Goal: Task Accomplishment & Management: Use online tool/utility

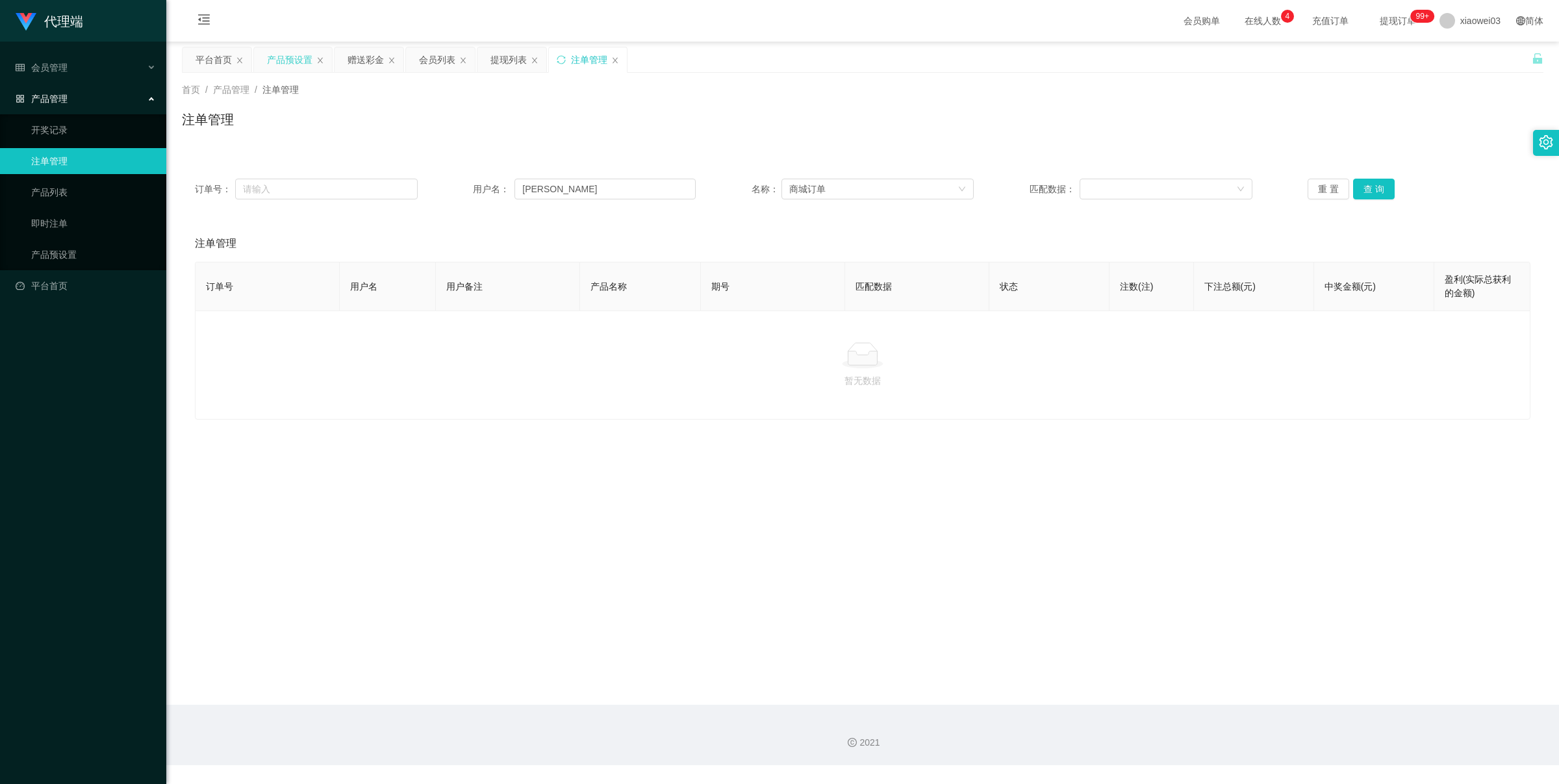
click at [275, 57] on div "产品预设置" at bounding box center [289, 60] width 45 height 25
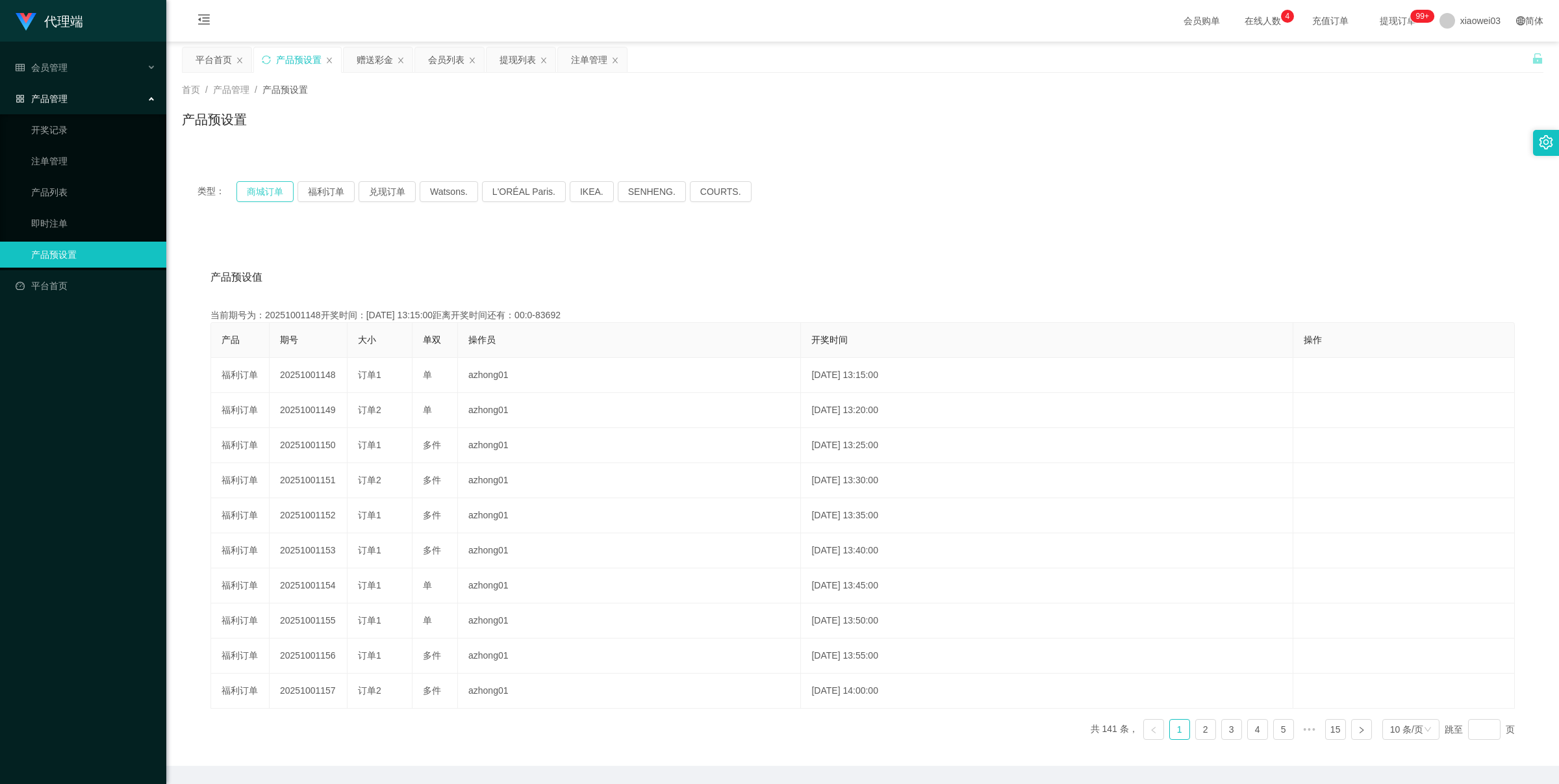
click at [280, 183] on button "商城订单" at bounding box center [265, 191] width 57 height 21
click at [277, 183] on button "商城订单" at bounding box center [265, 191] width 57 height 21
click at [374, 48] on div "赠送彩金" at bounding box center [375, 60] width 36 height 25
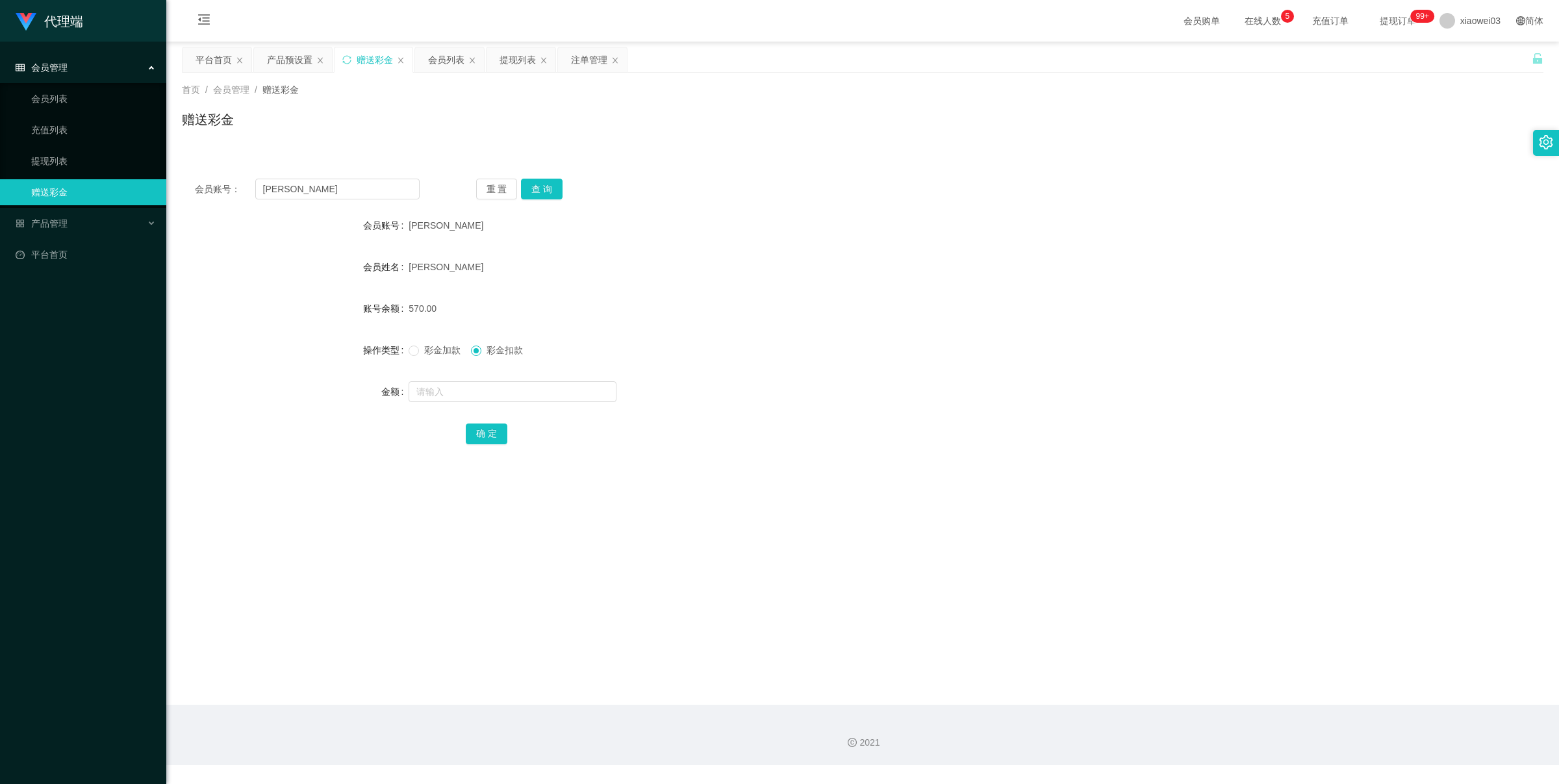
click at [349, 202] on div "会员账号： [PERSON_NAME] 重 置 查 询 会员账号 Aronkok 会员姓名 [PERSON_NAME] 账号余额 570.00 操作类型 彩金…" at bounding box center [863, 320] width 1361 height 309
click at [356, 194] on input "[PERSON_NAME]" at bounding box center [337, 189] width 164 height 21
paste input "devi5890"
type input "devi5890"
click at [536, 190] on button "查 询" at bounding box center [541, 189] width 42 height 21
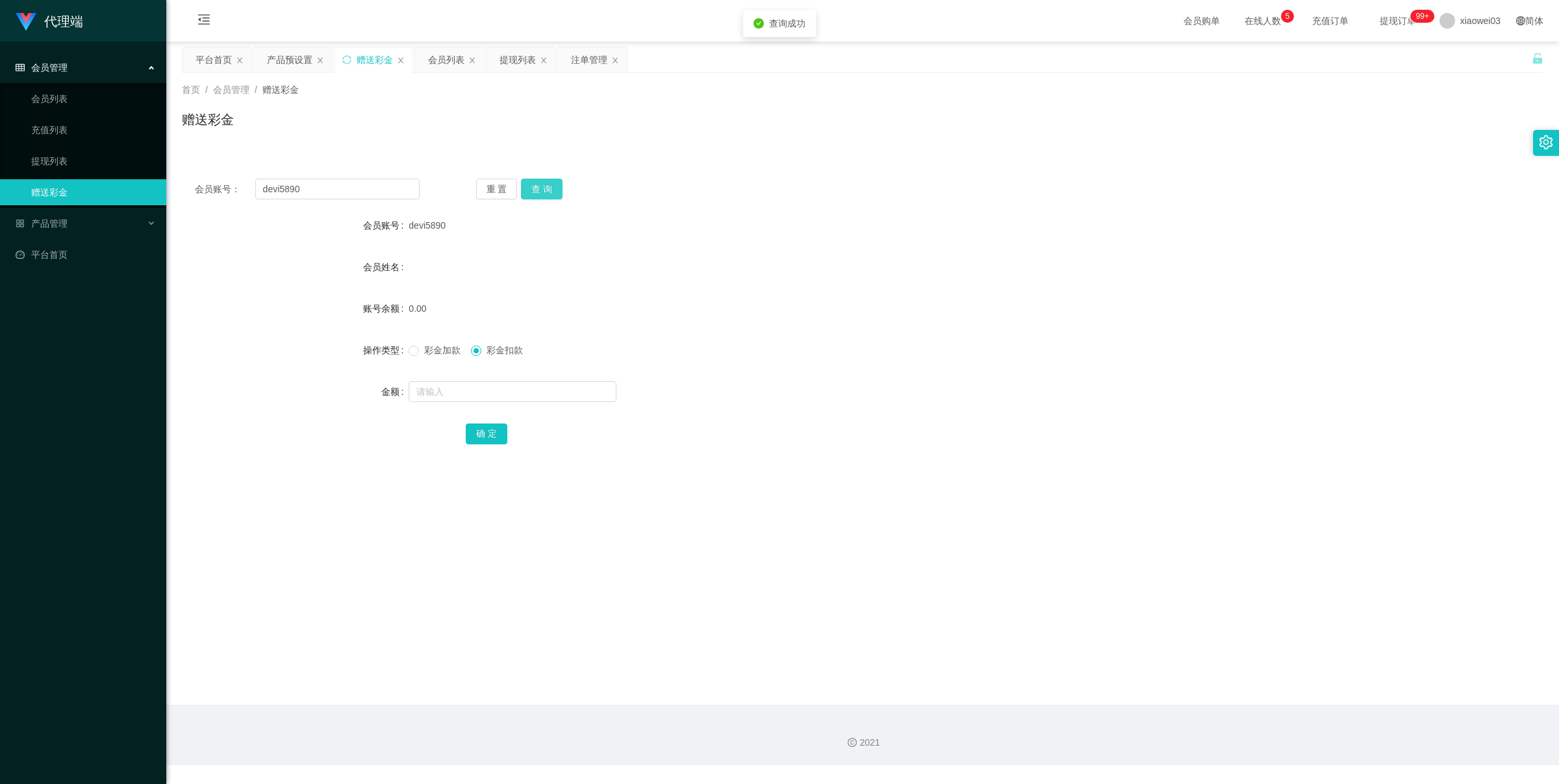
click at [536, 190] on button "查 询" at bounding box center [541, 189] width 42 height 21
click at [536, 190] on div "重 置 查 询" at bounding box center [589, 189] width 225 height 21
click at [536, 190] on button "查 询" at bounding box center [541, 189] width 42 height 21
click at [536, 190] on div "重 置 查 询" at bounding box center [589, 189] width 225 height 21
click at [473, 231] on div "devi5890" at bounding box center [805, 226] width 795 height 26
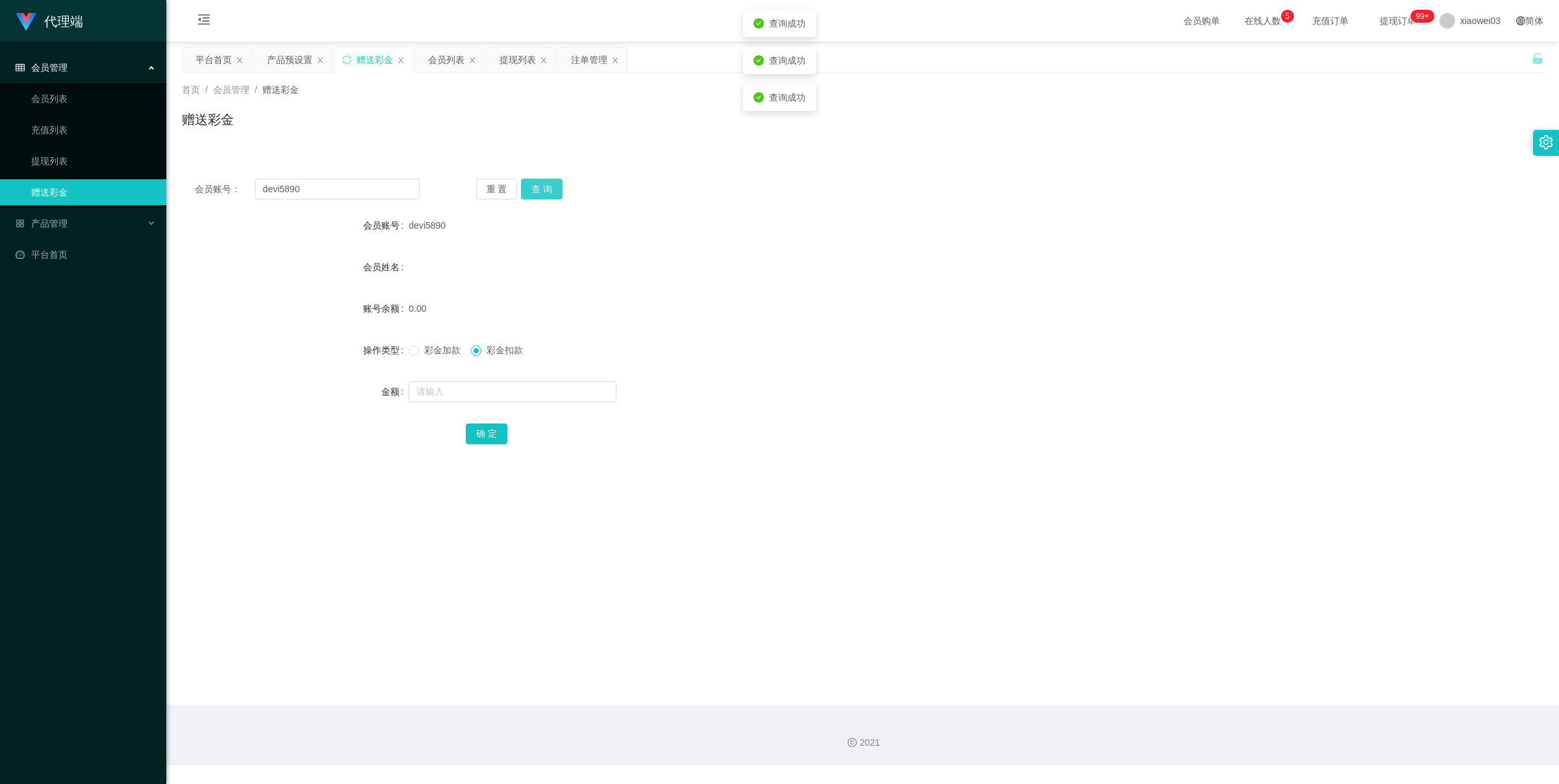
click at [537, 180] on button "查 询" at bounding box center [541, 189] width 42 height 21
click at [358, 167] on div "会员账号： devi5890 重 置 查 询 会员账号 devi5890 会员姓名 账号余额 0.00 操作类型 彩金加款 彩金扣款 金额 确 定" at bounding box center [863, 320] width 1361 height 309
click at [353, 186] on input "devi5890" at bounding box center [337, 189] width 164 height 21
click at [541, 190] on button "查 询" at bounding box center [541, 189] width 42 height 21
drag, startPoint x: 356, startPoint y: 144, endPoint x: 358, endPoint y: 173, distance: 29.1
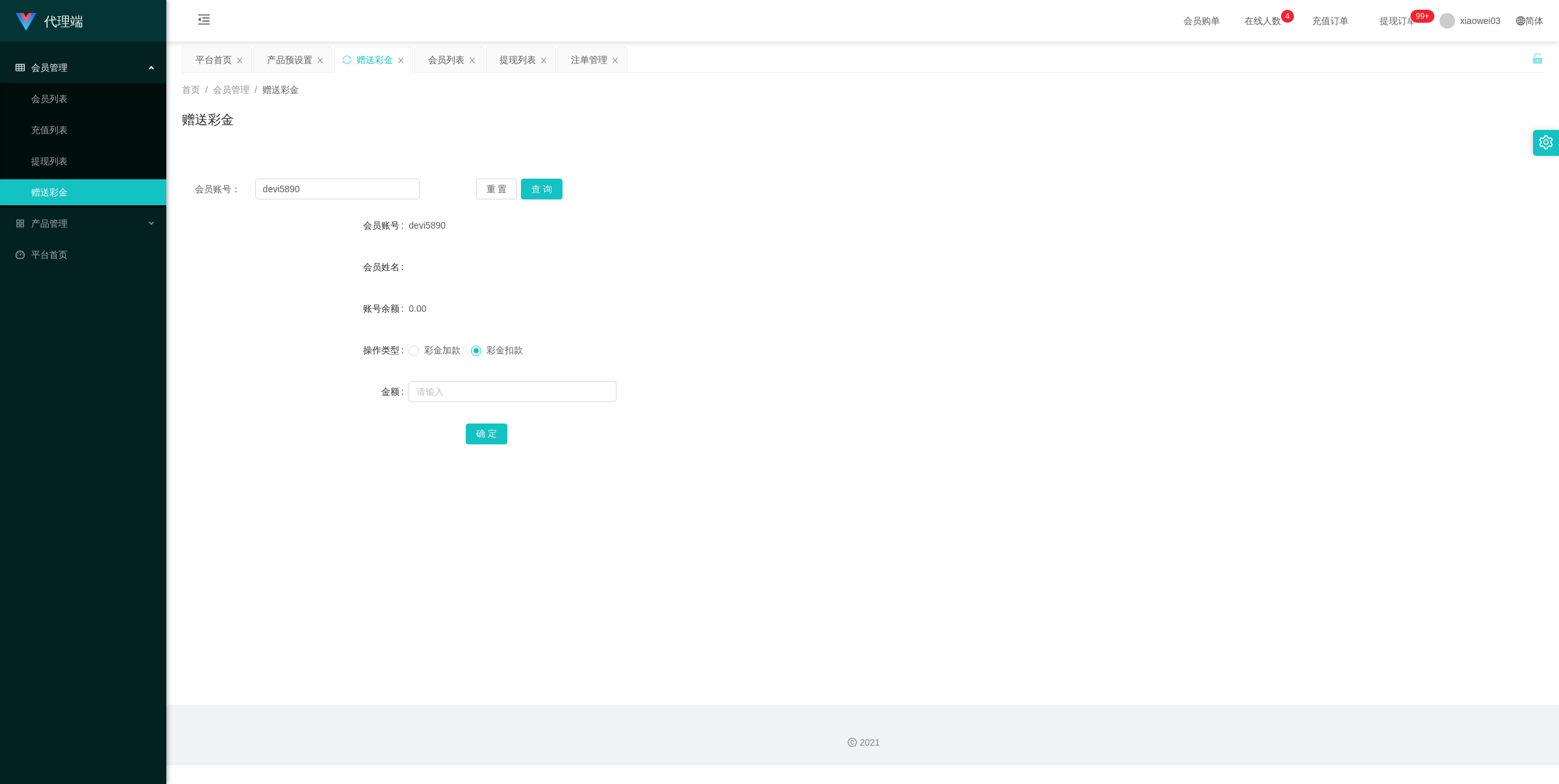
click at [358, 148] on div "首页 / 会员管理 / 赠送彩金 / 赠送彩金" at bounding box center [863, 112] width 1393 height 77
click at [544, 183] on button "查 询" at bounding box center [541, 189] width 42 height 21
click at [544, 186] on button "查 询" at bounding box center [541, 189] width 42 height 21
click at [373, 184] on input "devi5890" at bounding box center [337, 189] width 164 height 21
click at [534, 190] on button "查 询" at bounding box center [541, 189] width 42 height 21
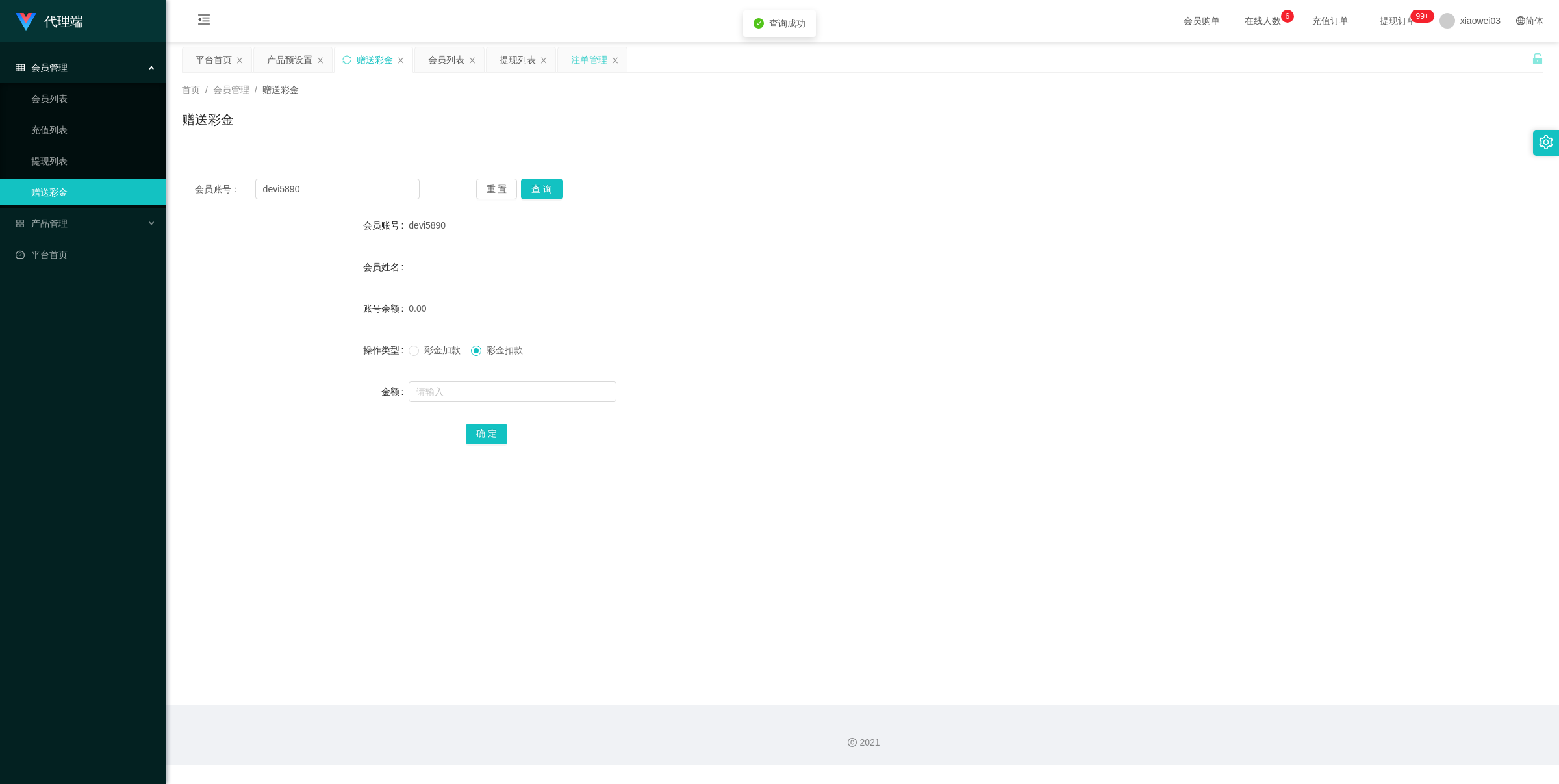
click at [592, 66] on div "注单管理" at bounding box center [589, 60] width 36 height 25
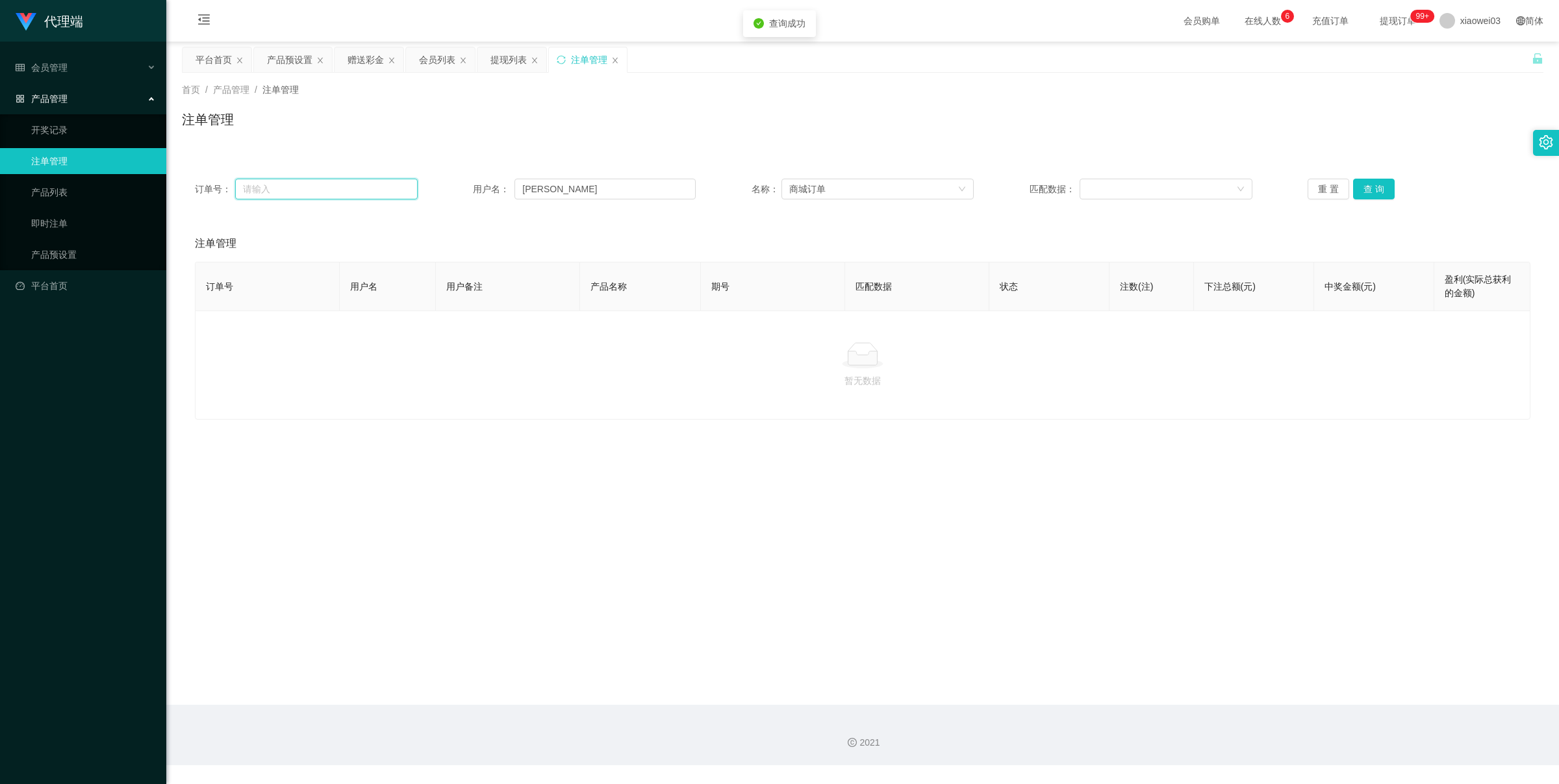
click at [356, 189] on input "text" at bounding box center [326, 189] width 183 height 21
click at [573, 192] on input "[PERSON_NAME]" at bounding box center [604, 189] width 181 height 21
paste input "devi5890"
type input "devi5890"
click at [1363, 192] on button "查 询" at bounding box center [1374, 189] width 42 height 21
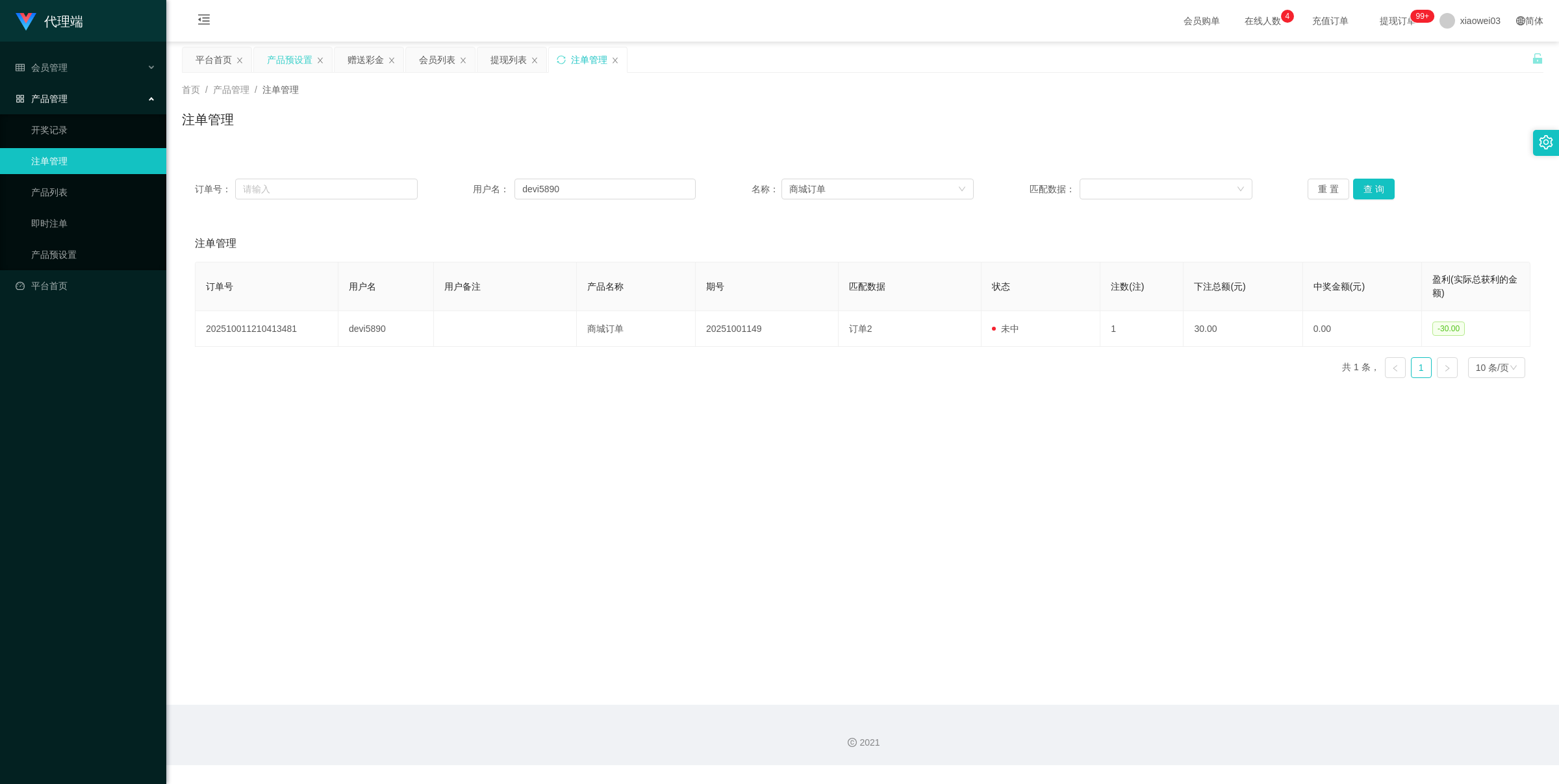
click at [283, 52] on div "产品预设置" at bounding box center [289, 60] width 45 height 25
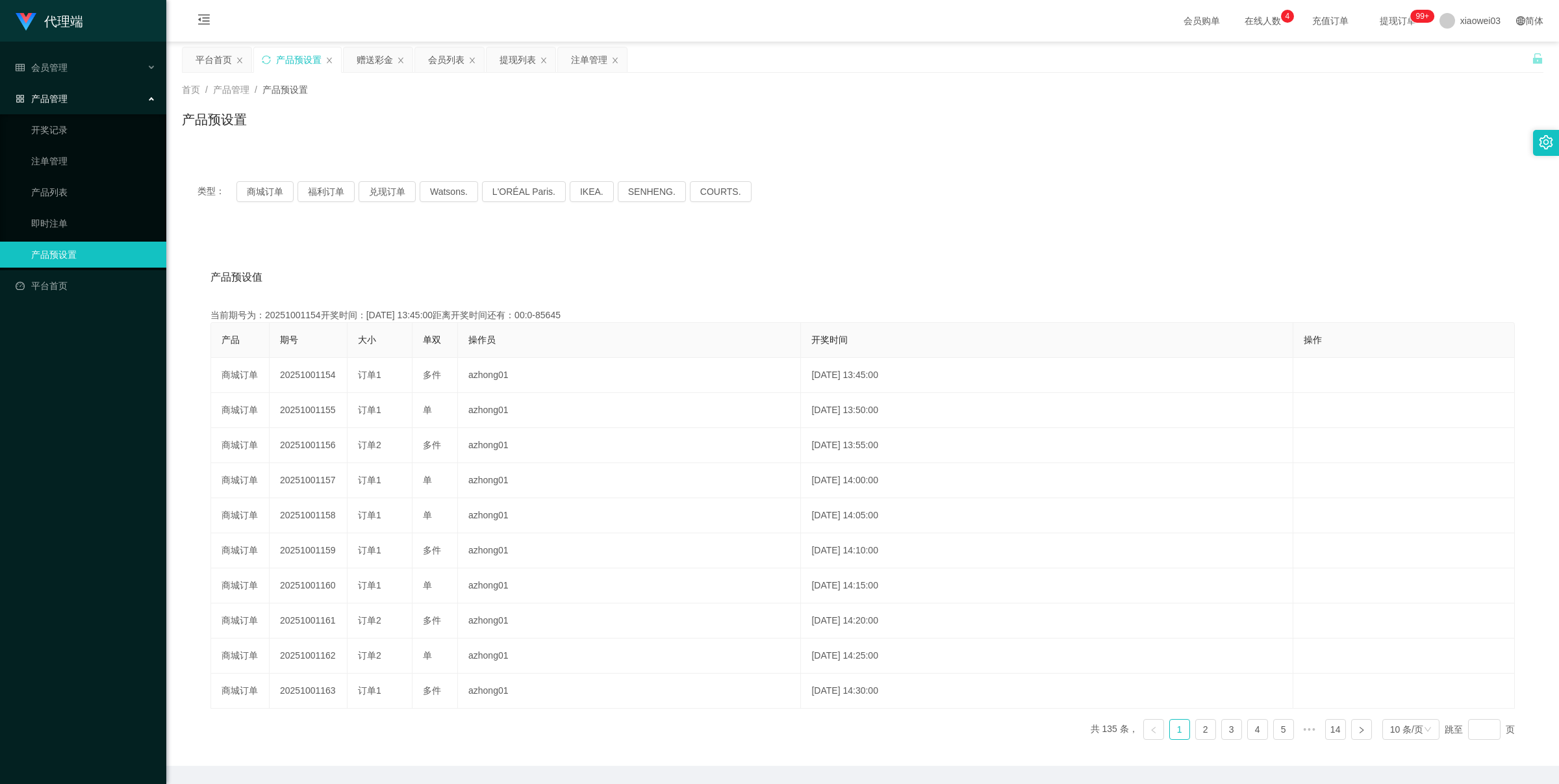
click at [280, 202] on div "类型： 商城订单 福利订单 兑现订单 Watsons. L'ORÉAL Paris. IKEA. [GEOGRAPHIC_DATA]. COURTS." at bounding box center [863, 191] width 1361 height 52
click at [280, 183] on button "商城订单" at bounding box center [265, 191] width 57 height 21
click at [342, 183] on button "福利订单" at bounding box center [326, 191] width 57 height 21
click at [283, 192] on button "商城订单" at bounding box center [265, 191] width 57 height 21
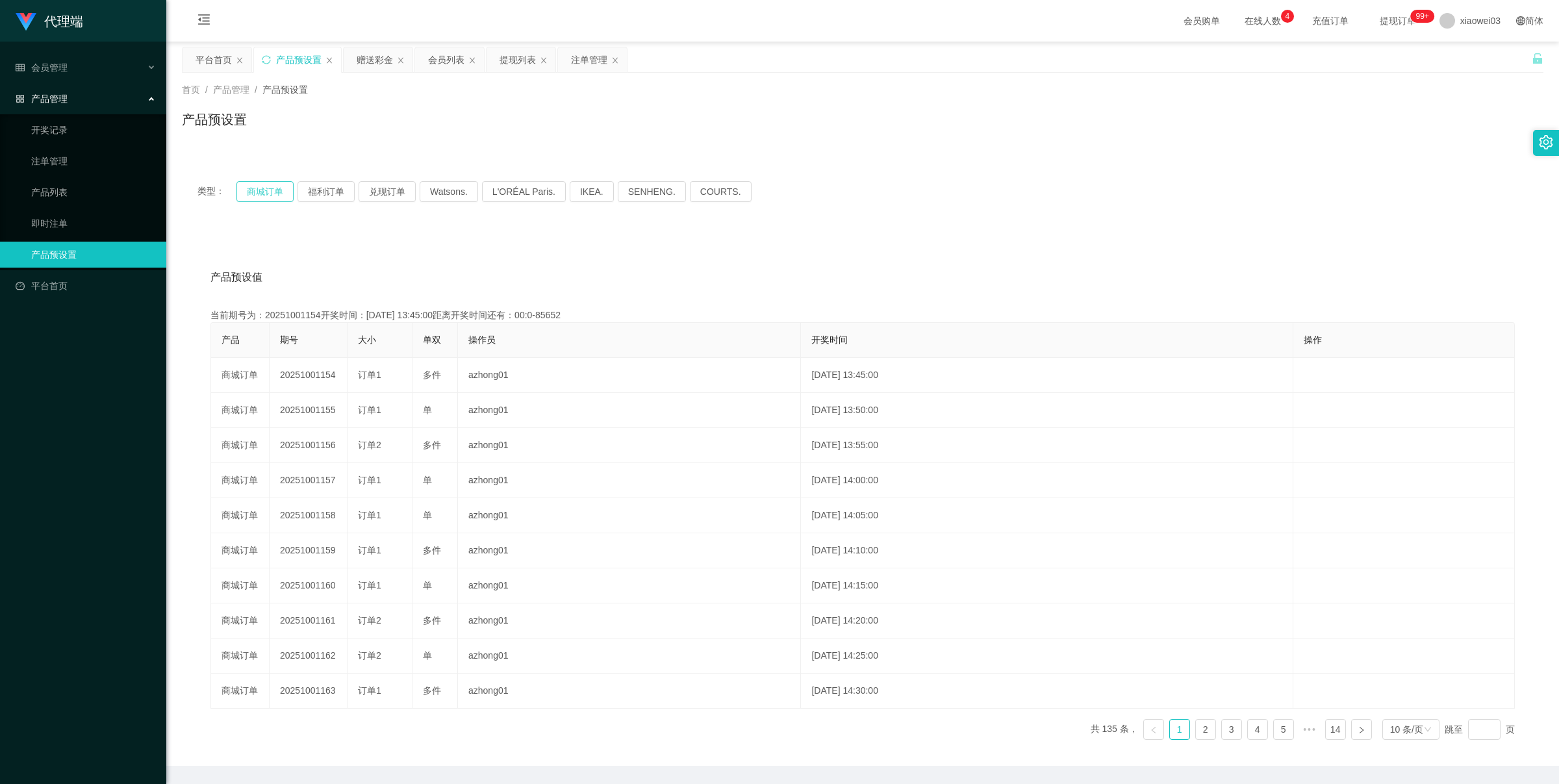
click at [276, 198] on button "商城订单" at bounding box center [265, 191] width 57 height 21
click at [273, 193] on button "商城订单" at bounding box center [265, 191] width 57 height 21
click at [321, 202] on div "类型： 商城订单 福利订单 兑现订单 Watsons. L'ORÉAL Paris. IKEA. [GEOGRAPHIC_DATA]. COURTS." at bounding box center [863, 191] width 1361 height 52
click at [322, 197] on button "福利订单" at bounding box center [326, 191] width 57 height 21
click at [263, 196] on button "商城订单" at bounding box center [265, 191] width 57 height 21
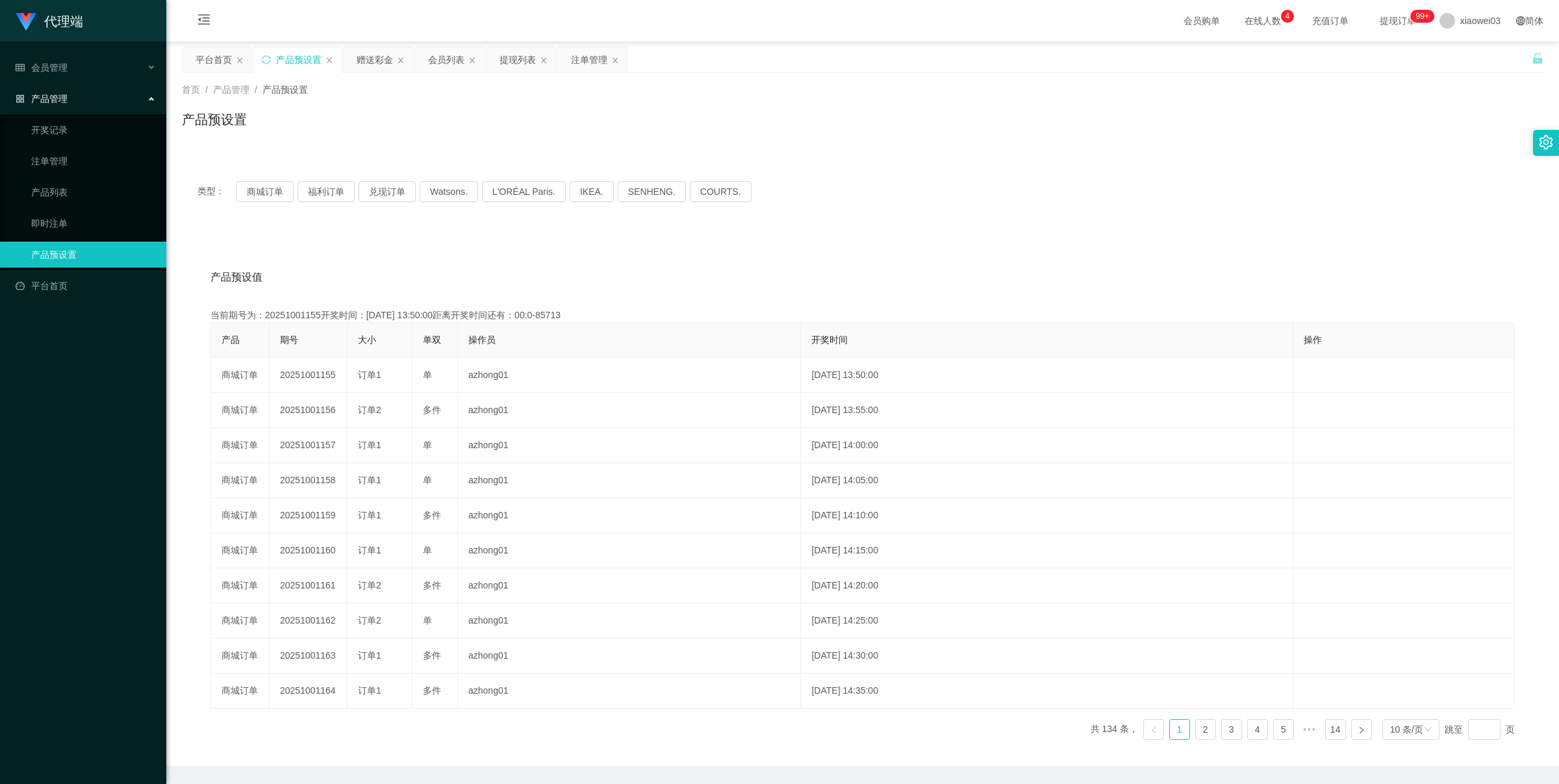
click at [271, 59] on div "产品预设置" at bounding box center [298, 60] width 87 height 25
click at [270, 59] on icon "图标: sync" at bounding box center [266, 59] width 9 height 9
click at [257, 183] on button "商城订单" at bounding box center [265, 191] width 57 height 21
click at [595, 53] on div "注单管理" at bounding box center [589, 60] width 36 height 25
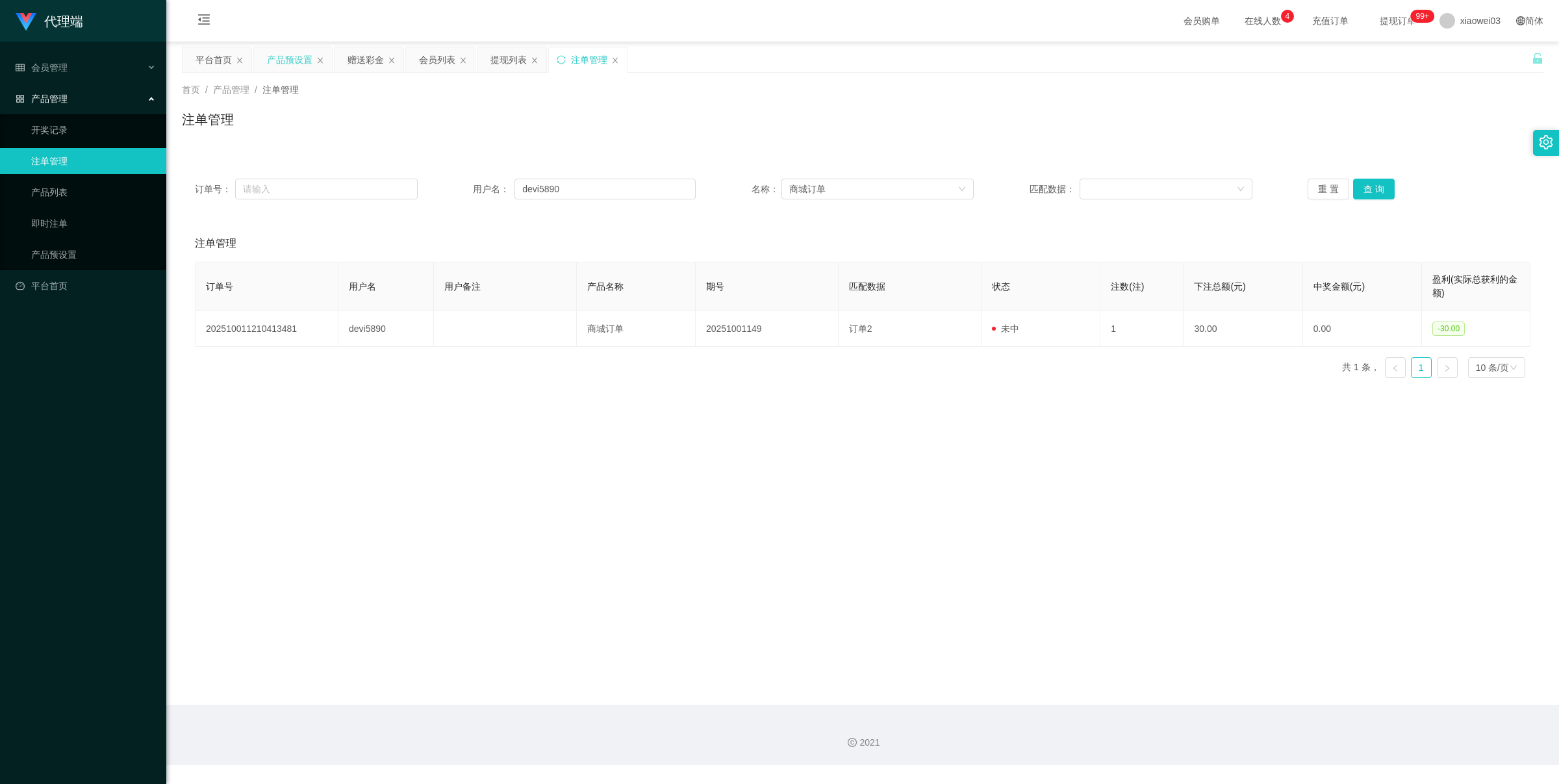
click at [380, 203] on div "订单号： 用户名： devi5890 名称： 商城订单 匹配数据： 重 置 查 询" at bounding box center [863, 189] width 1361 height 47
click at [654, 186] on input "devi5890" at bounding box center [604, 189] width 181 height 21
paste input "guo0991"
type input "guo0991"
click at [1363, 197] on button "查 询" at bounding box center [1374, 189] width 42 height 21
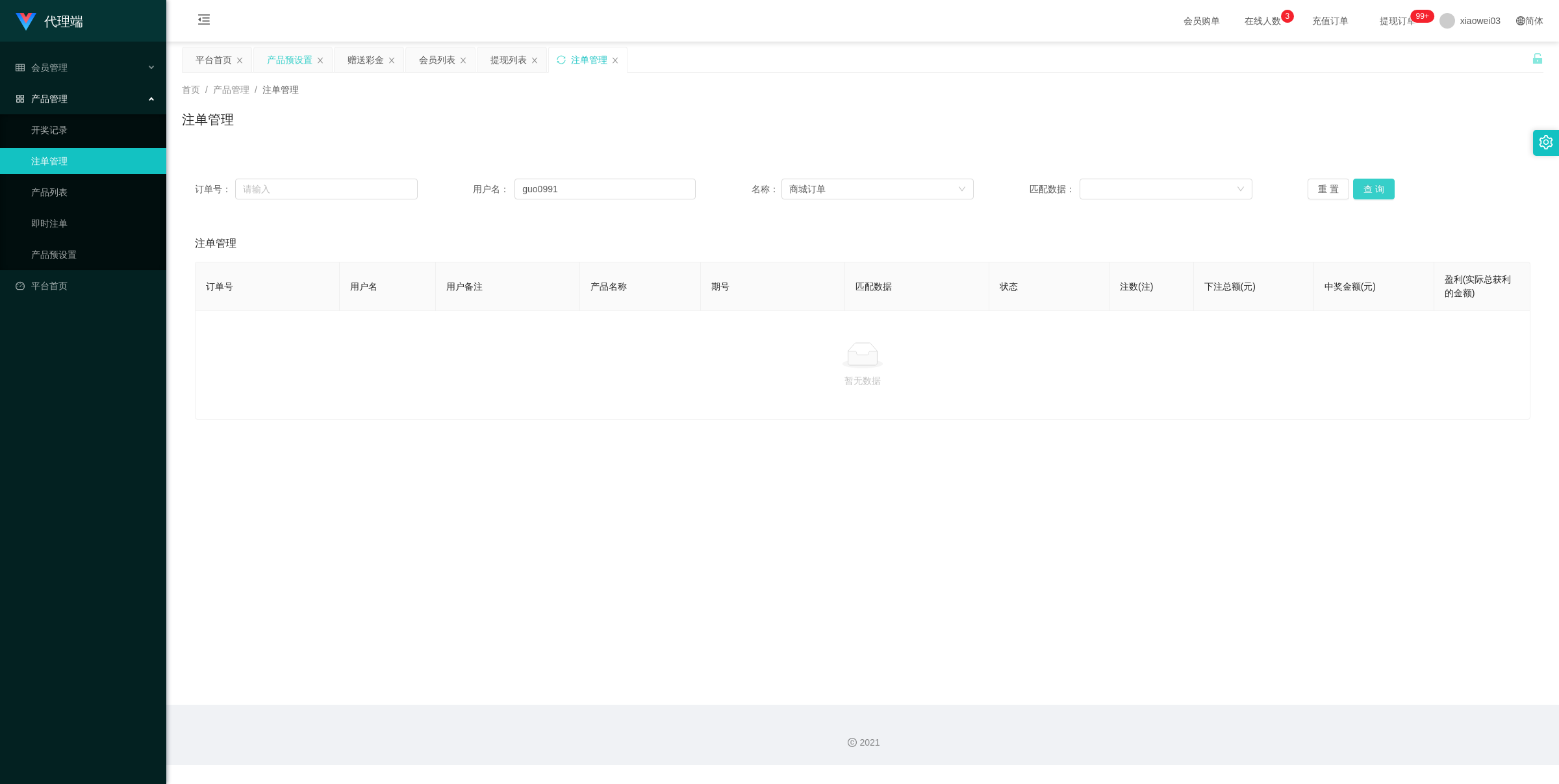
click at [1363, 197] on button "查 询" at bounding box center [1374, 189] width 42 height 21
click at [1363, 197] on div "重 置 查 询" at bounding box center [1420, 189] width 223 height 21
click at [1372, 193] on button "查 询" at bounding box center [1374, 189] width 42 height 21
click at [281, 66] on div "产品预设置" at bounding box center [289, 60] width 45 height 25
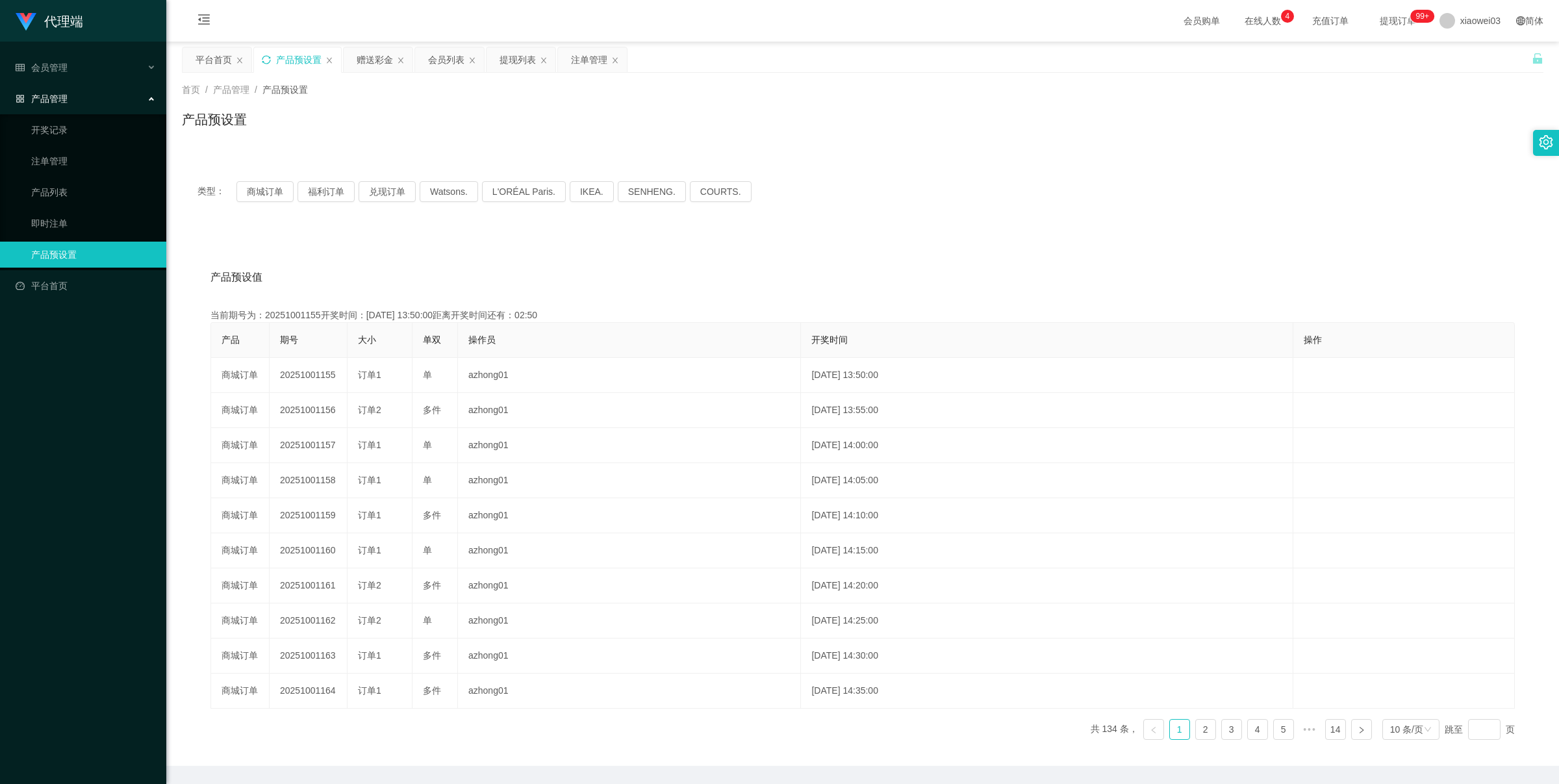
click at [238, 180] on div "类型： 商城订单 福利订单 兑现订单 Watsons. L'ORÉAL Paris. IKEA. [GEOGRAPHIC_DATA]. COURTS." at bounding box center [863, 191] width 1361 height 52
click at [245, 192] on button "商城订单" at bounding box center [265, 191] width 57 height 21
click at [251, 192] on button "商城订单" at bounding box center [265, 191] width 57 height 21
click at [588, 62] on div "注单管理" at bounding box center [589, 60] width 36 height 25
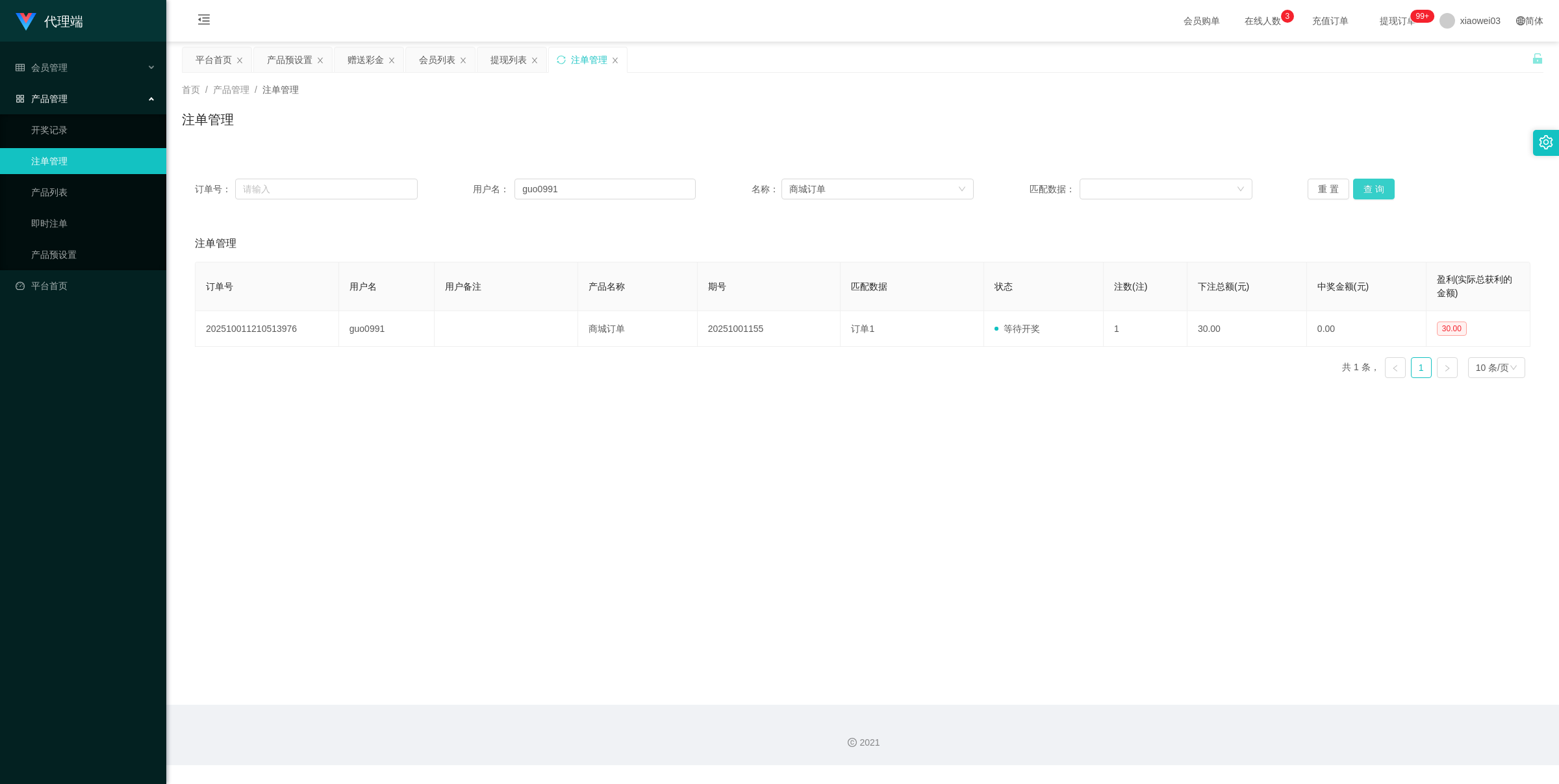
click at [1366, 192] on button "查 询" at bounding box center [1374, 189] width 42 height 21
click at [372, 61] on div "赠送彩金" at bounding box center [366, 60] width 36 height 25
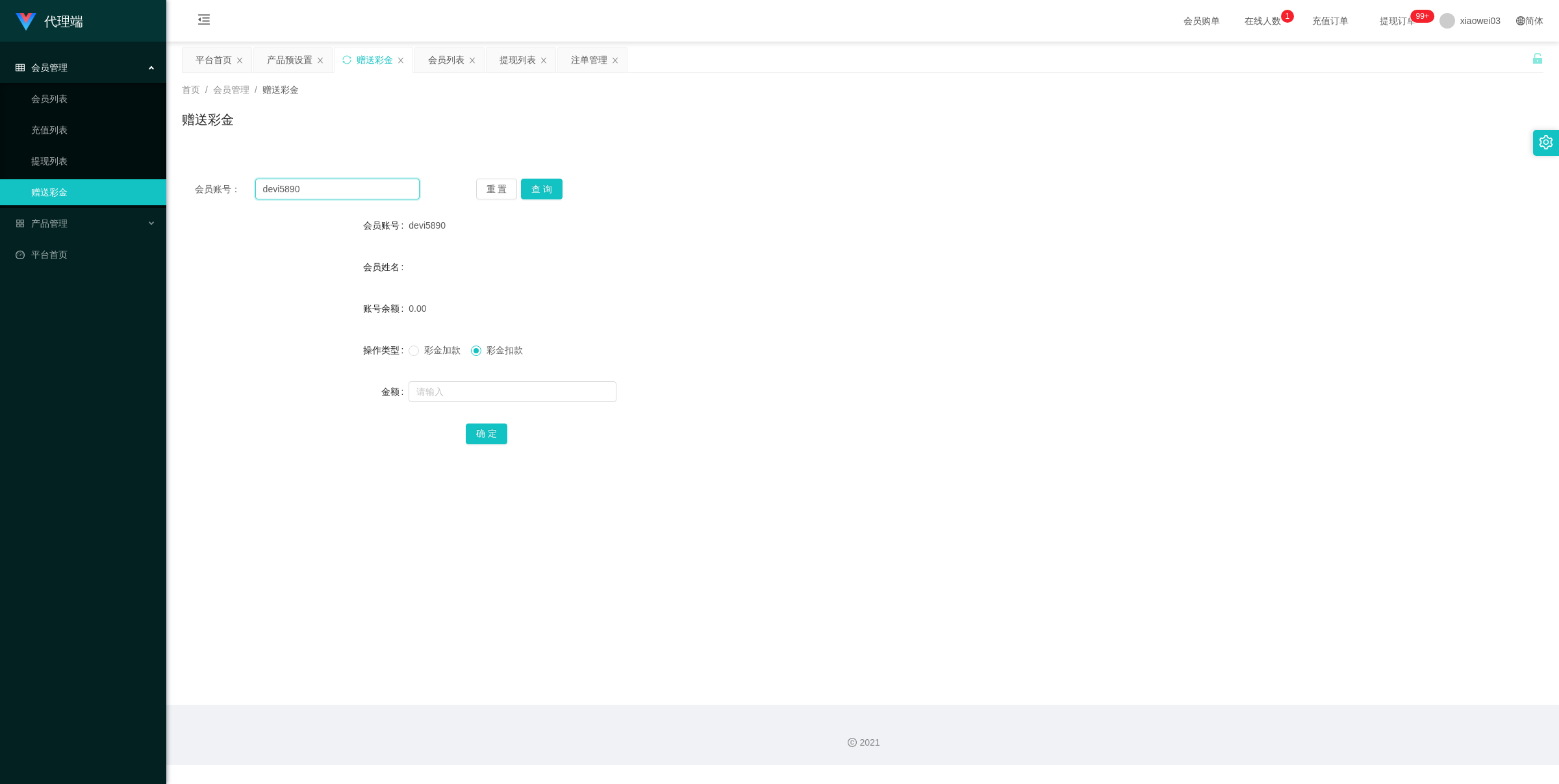
click at [385, 196] on input "devi5890" at bounding box center [337, 189] width 164 height 21
paste input "名:[PERSON_NAME] 性别：男 年龄: 35 职业: 饭店 银行tNG:[PHONE_NUMBER] 电话：[PHONE_NUMBER] 核对收款人…"
type input "x"
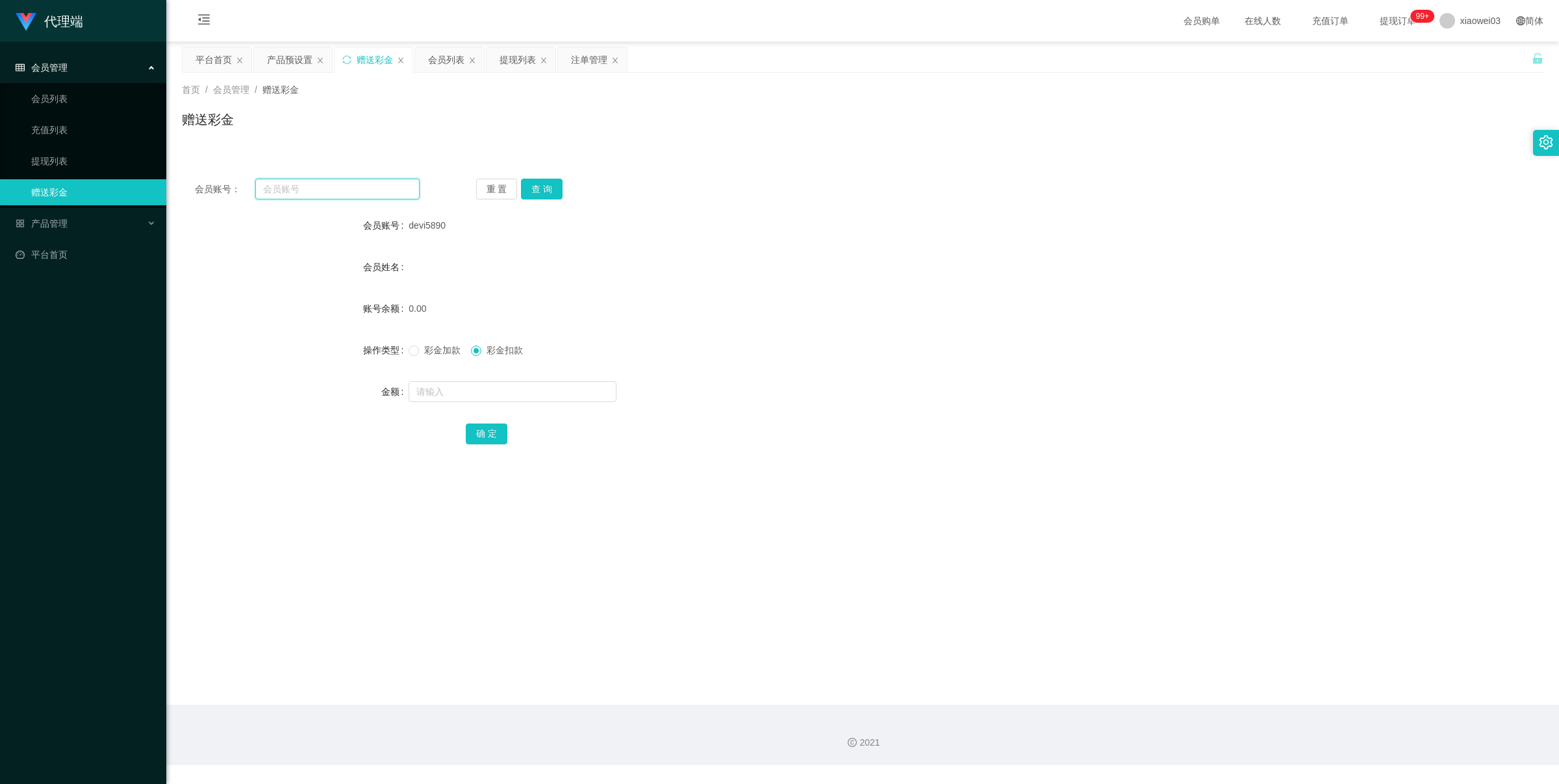
paste input "guo0991"
type input "guo0991"
click at [547, 184] on button "查 询" at bounding box center [541, 189] width 42 height 21
click at [502, 387] on input "text" at bounding box center [512, 391] width 207 height 21
type input "60"
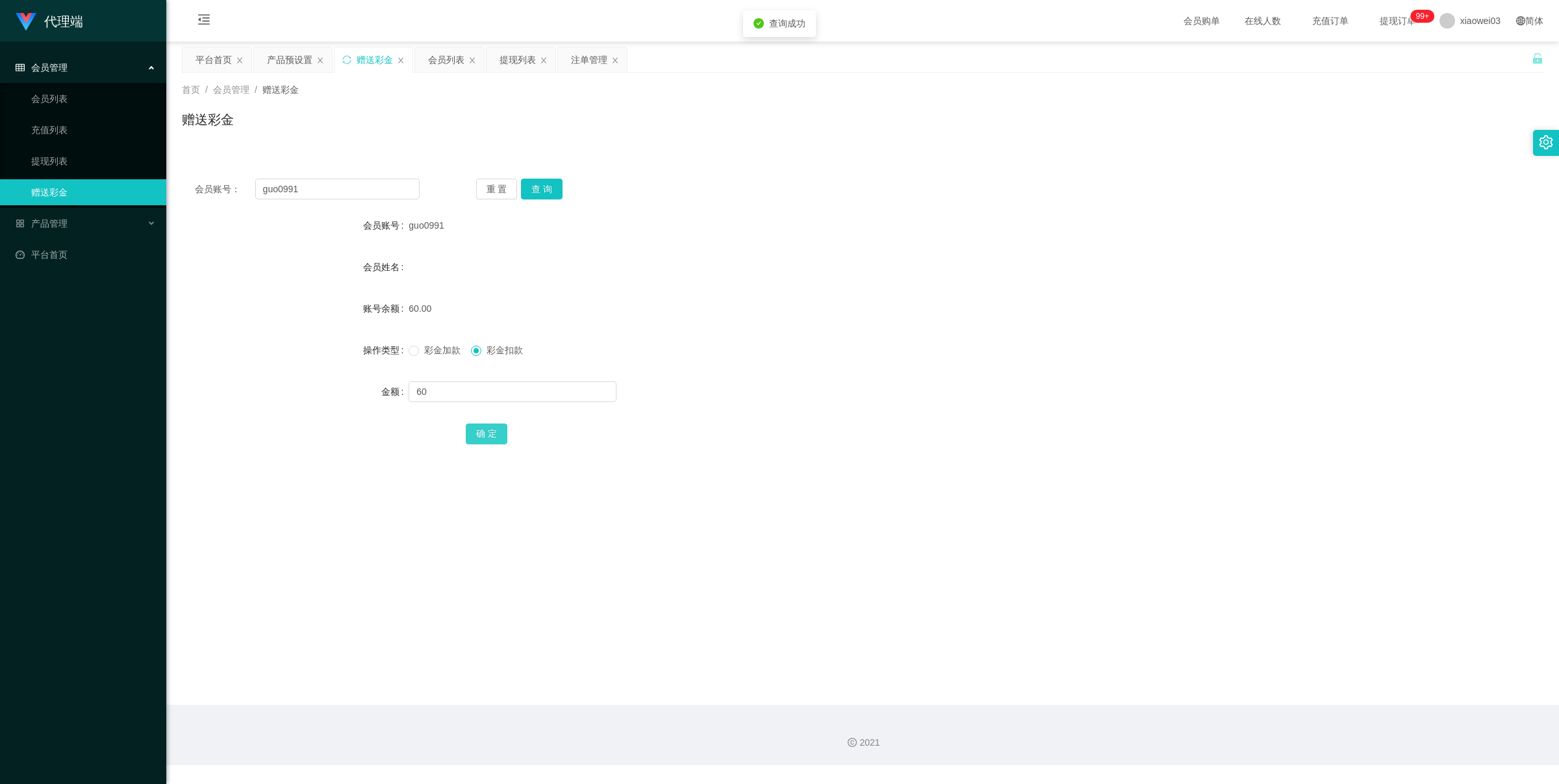
click at [488, 440] on button "确 定" at bounding box center [486, 433] width 42 height 21
click at [374, 193] on input "guo0991" at bounding box center [337, 189] width 164 height 21
paste input "Eugene168"
type input "Eugene168"
click at [548, 187] on button "查 询" at bounding box center [541, 189] width 42 height 21
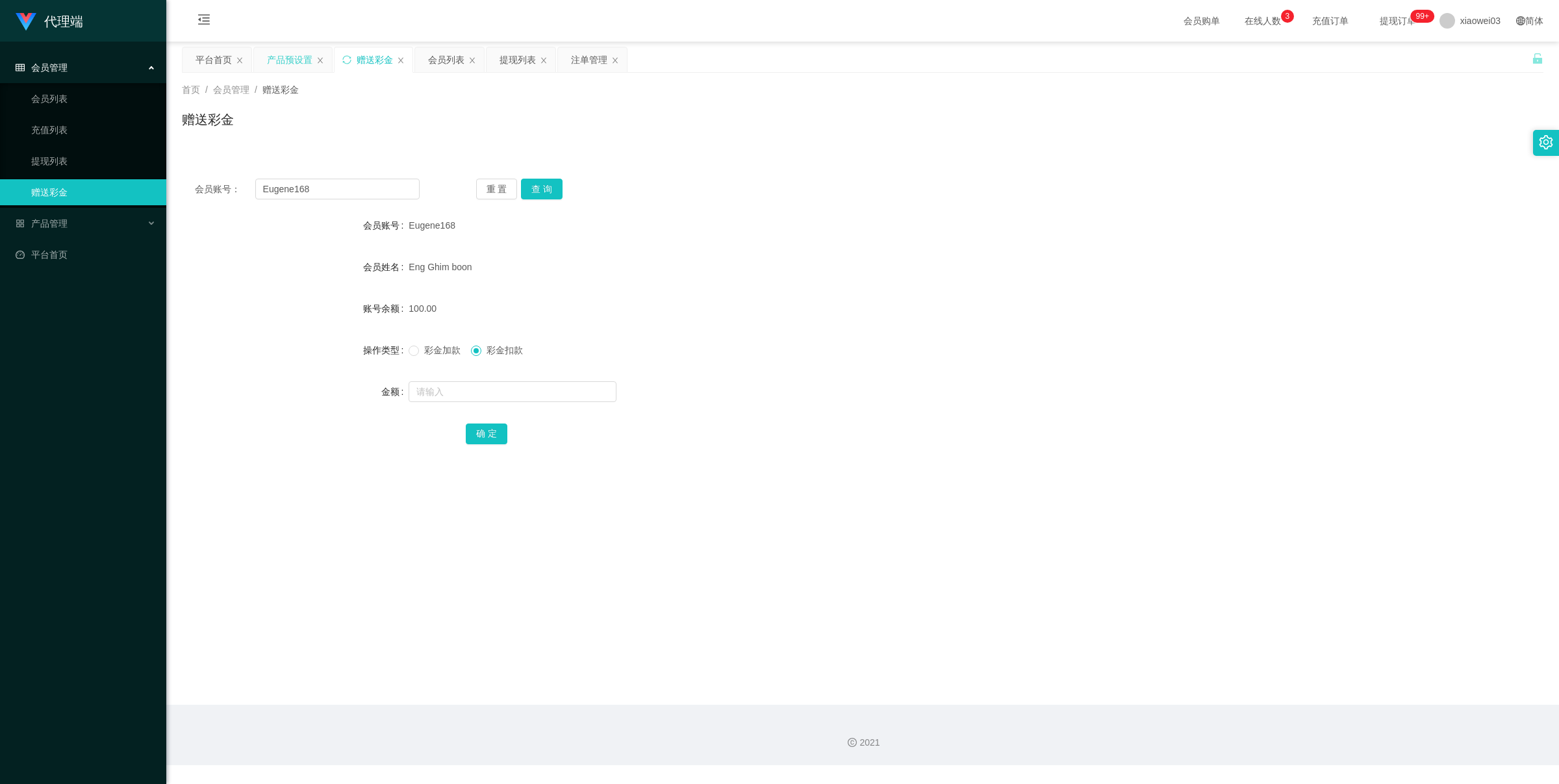
click at [293, 56] on div "产品预设置" at bounding box center [289, 60] width 45 height 25
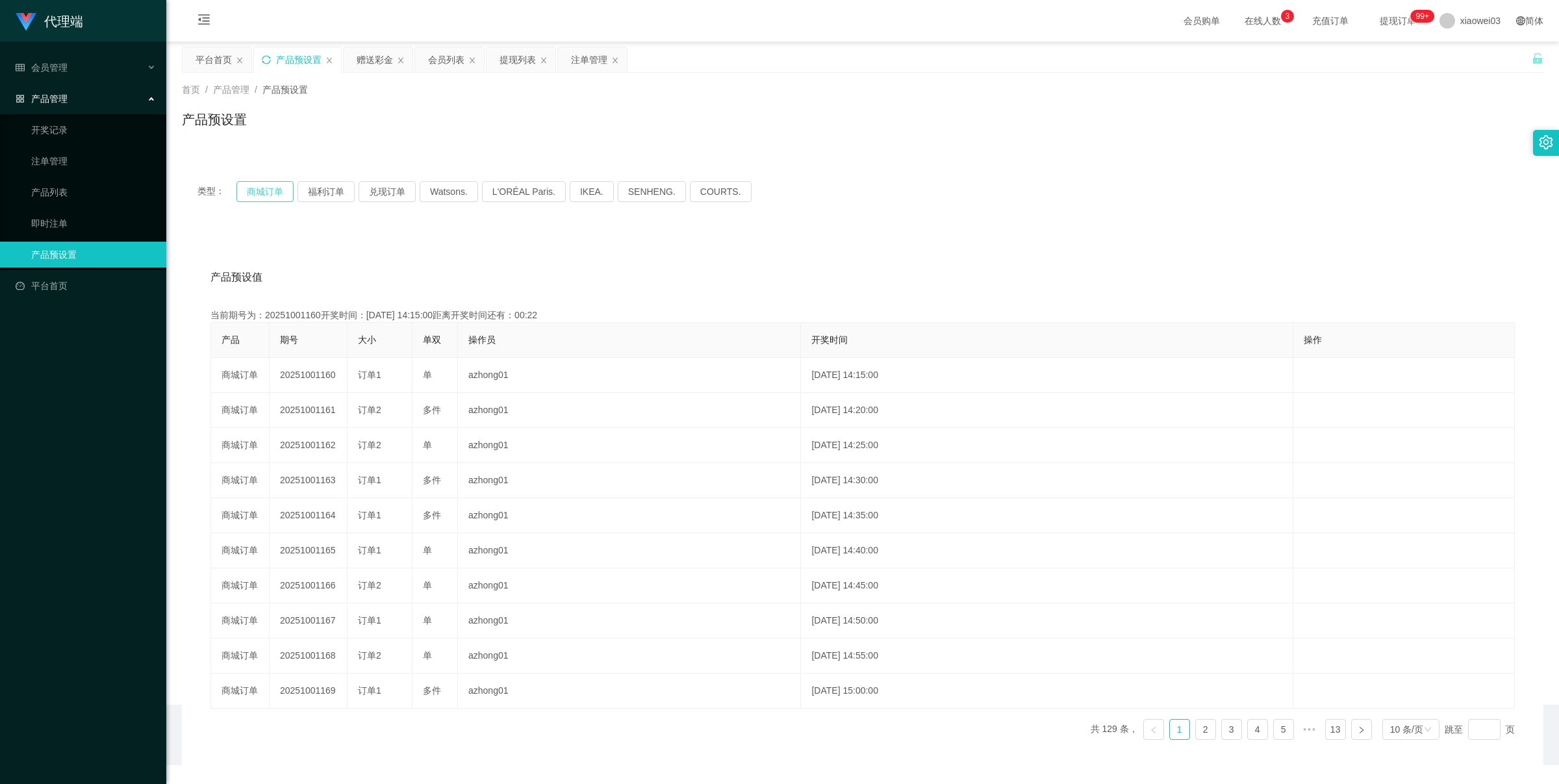
click at [242, 193] on button "商城订单" at bounding box center [265, 191] width 57 height 21
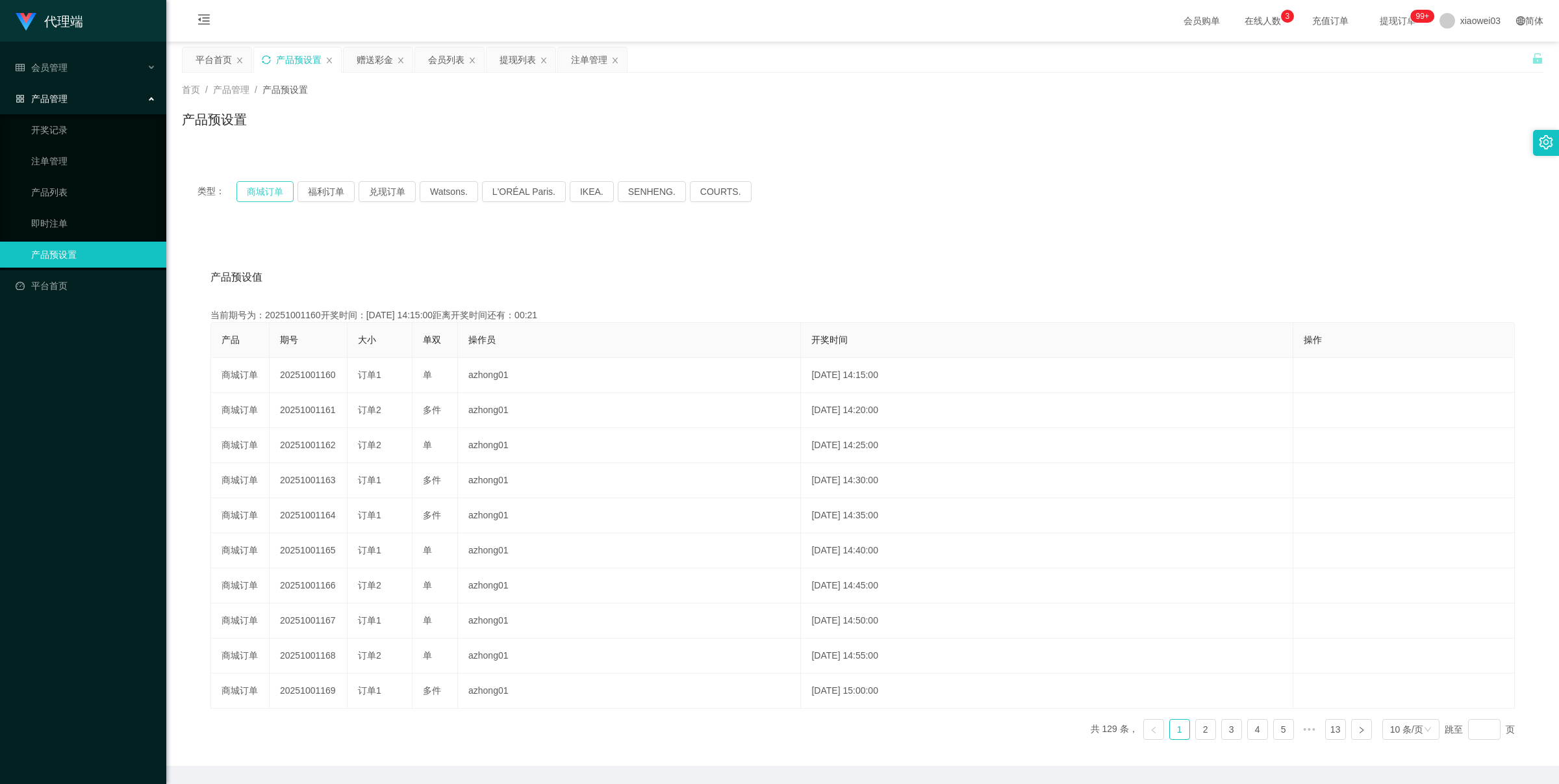
click at [242, 193] on button "商城订单" at bounding box center [265, 191] width 57 height 21
type button "k3wph"
click at [242, 190] on button "商城订单" at bounding box center [265, 191] width 57 height 21
click at [242, 189] on button "商城订单" at bounding box center [265, 191] width 57 height 21
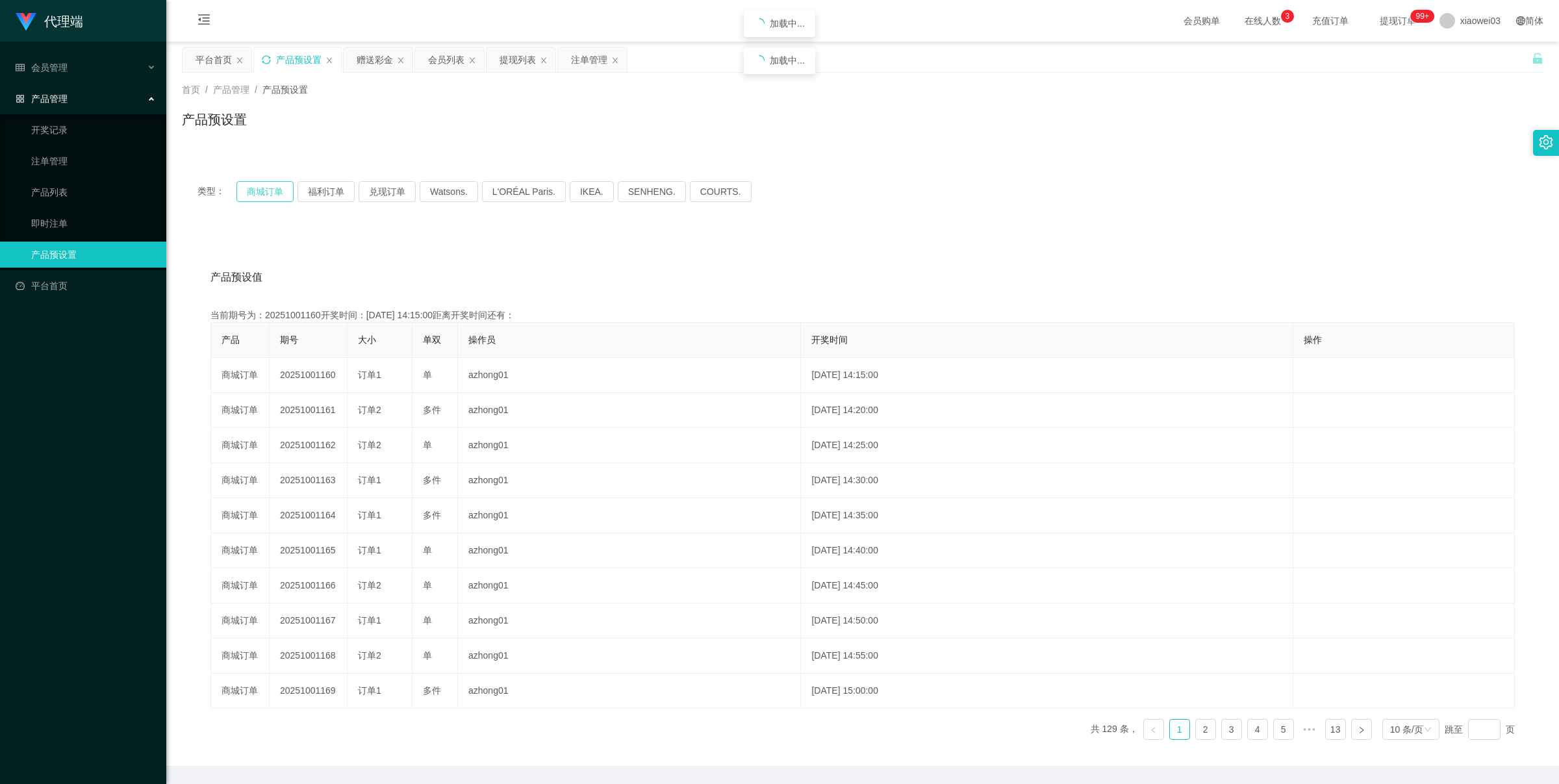
click at [242, 189] on button "商城订单" at bounding box center [265, 191] width 57 height 21
click at [244, 189] on button "商城订单" at bounding box center [265, 191] width 57 height 21
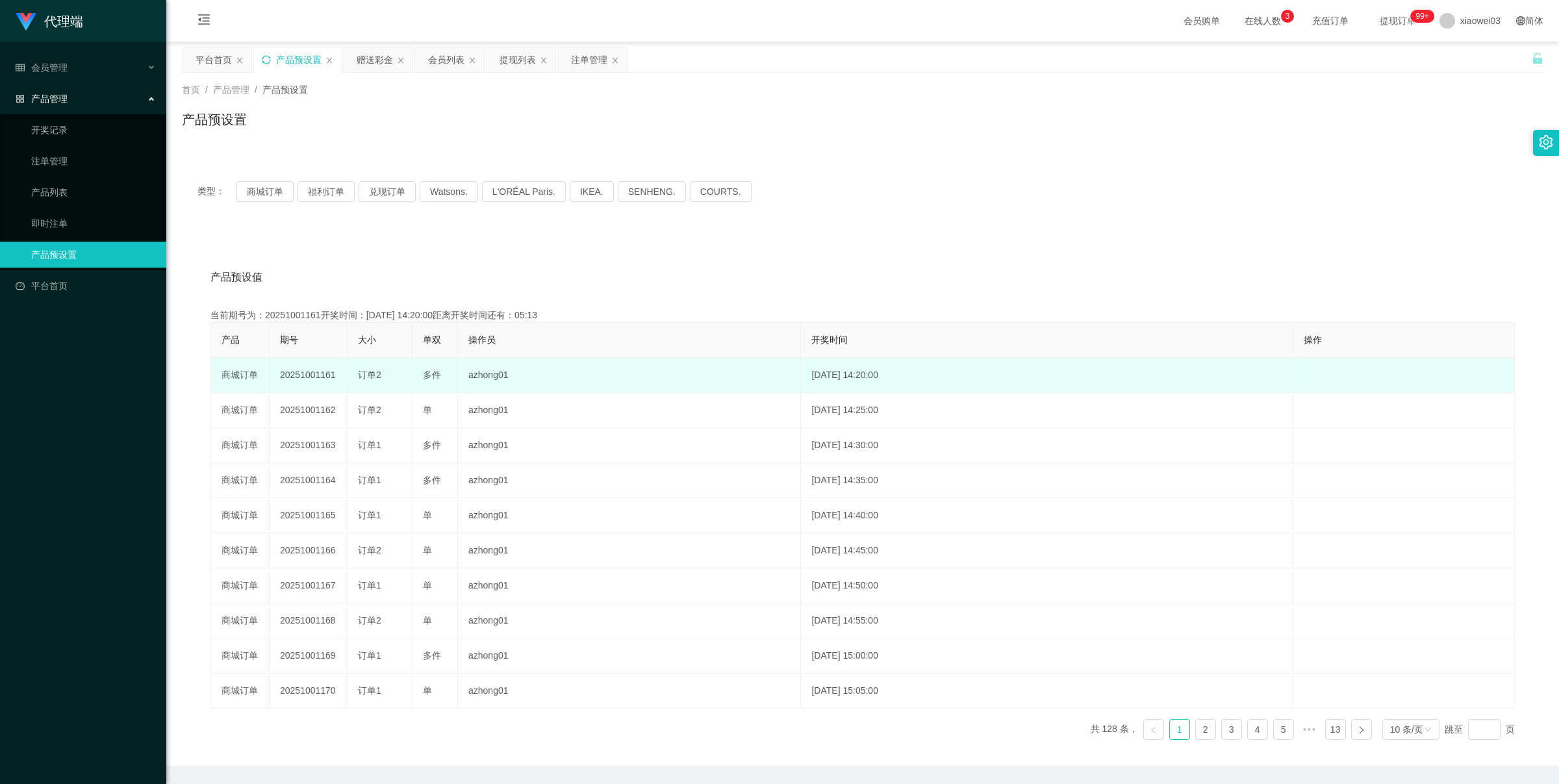
click at [312, 376] on td "20251001161" at bounding box center [308, 375] width 78 height 35
copy td "20251001161"
click at [312, 376] on td "20251001161" at bounding box center [308, 375] width 78 height 35
copy td "20251001161"
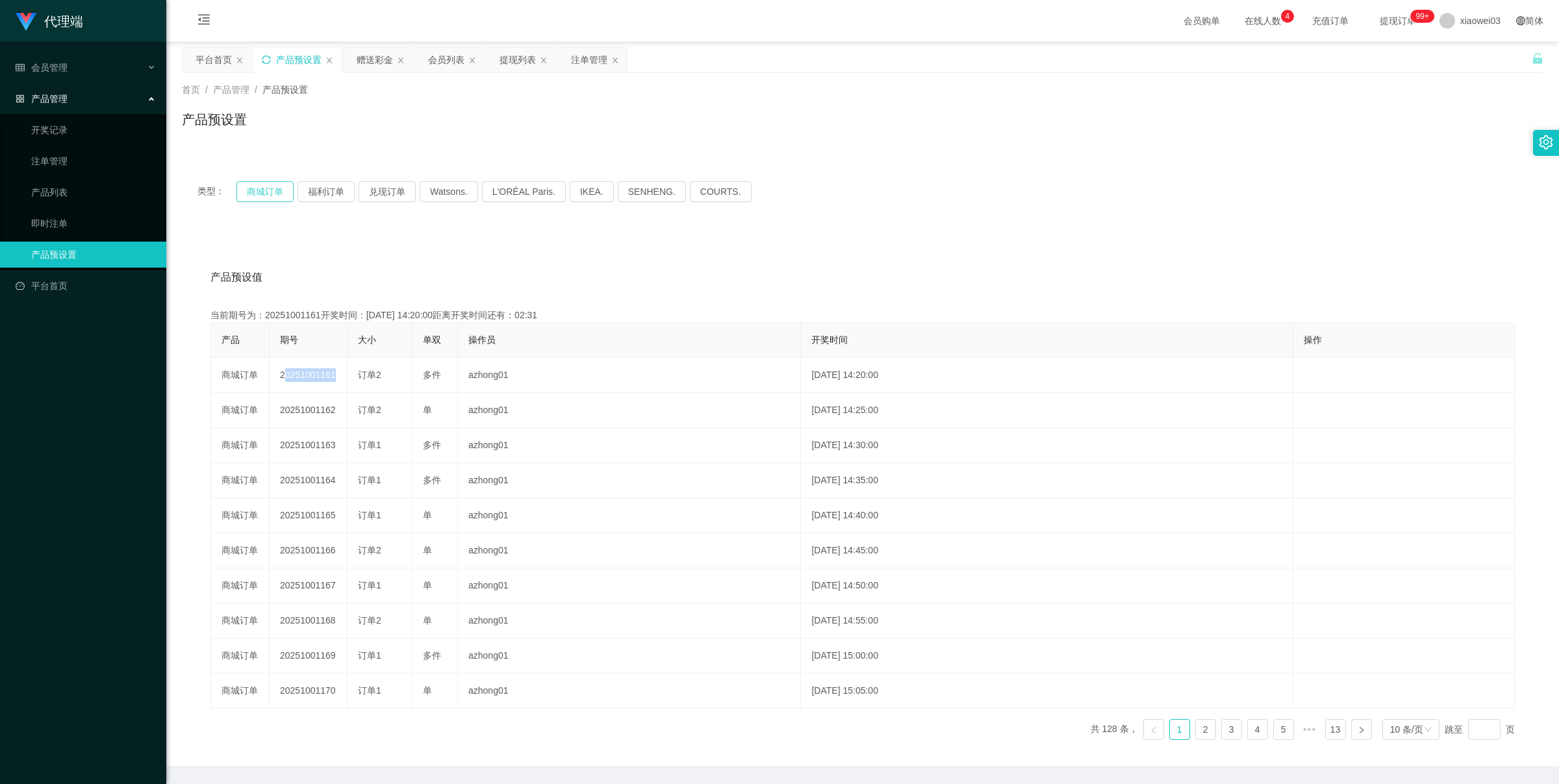
click at [280, 196] on button "商城订单" at bounding box center [265, 191] width 57 height 21
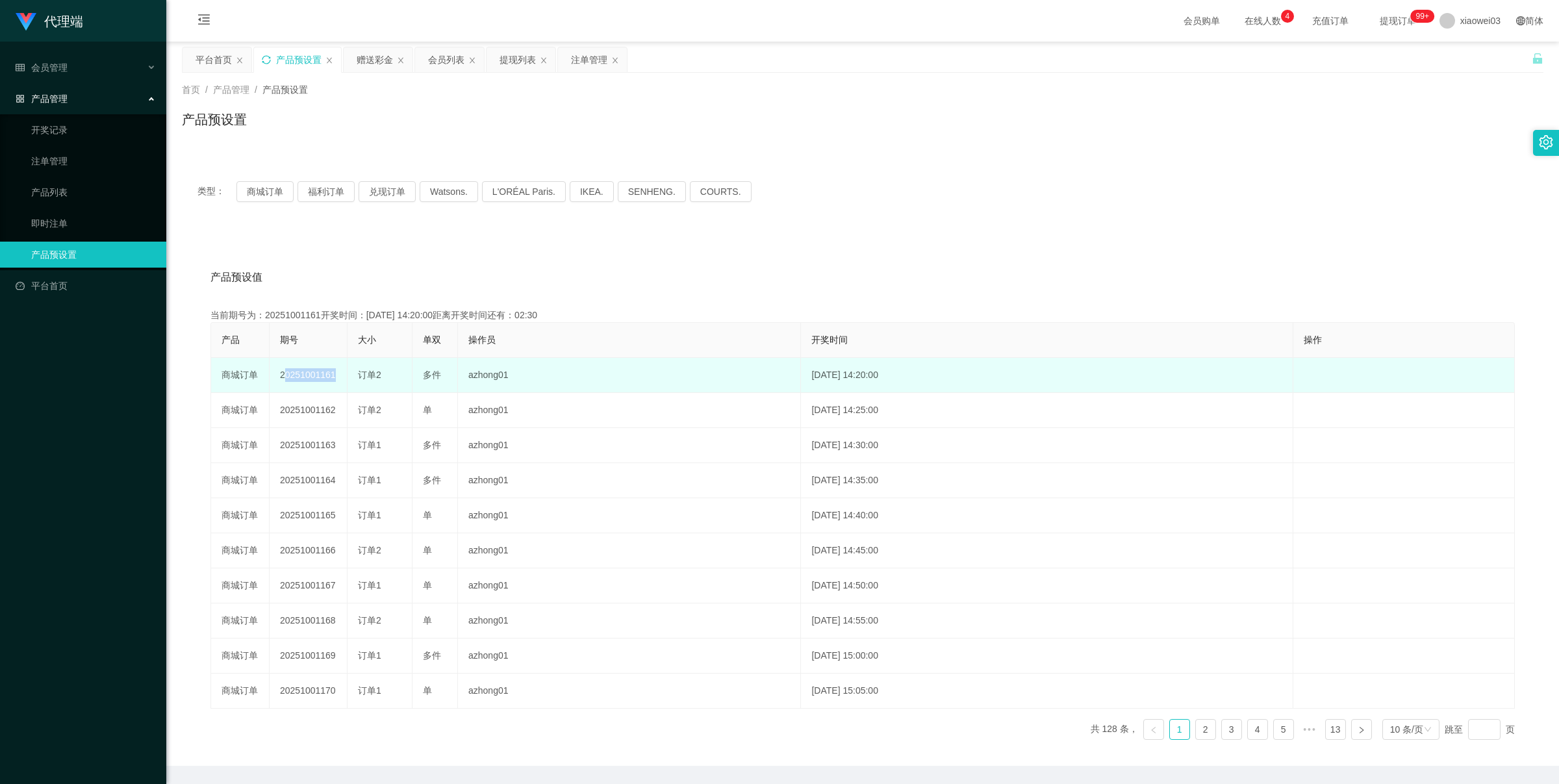
click at [344, 374] on td "20251001161" at bounding box center [308, 375] width 78 height 35
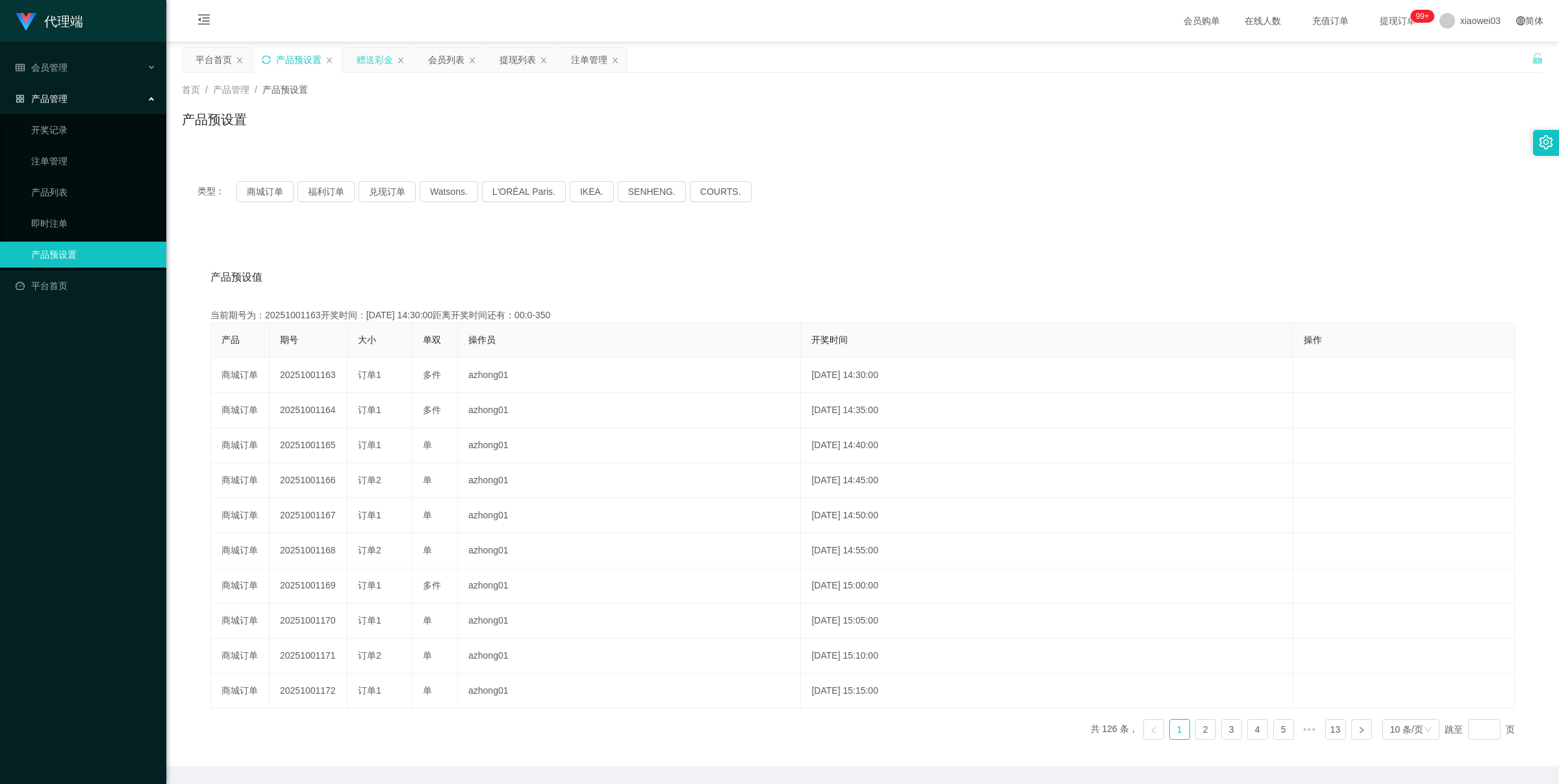
click at [368, 58] on div "赠送彩金" at bounding box center [375, 60] width 36 height 25
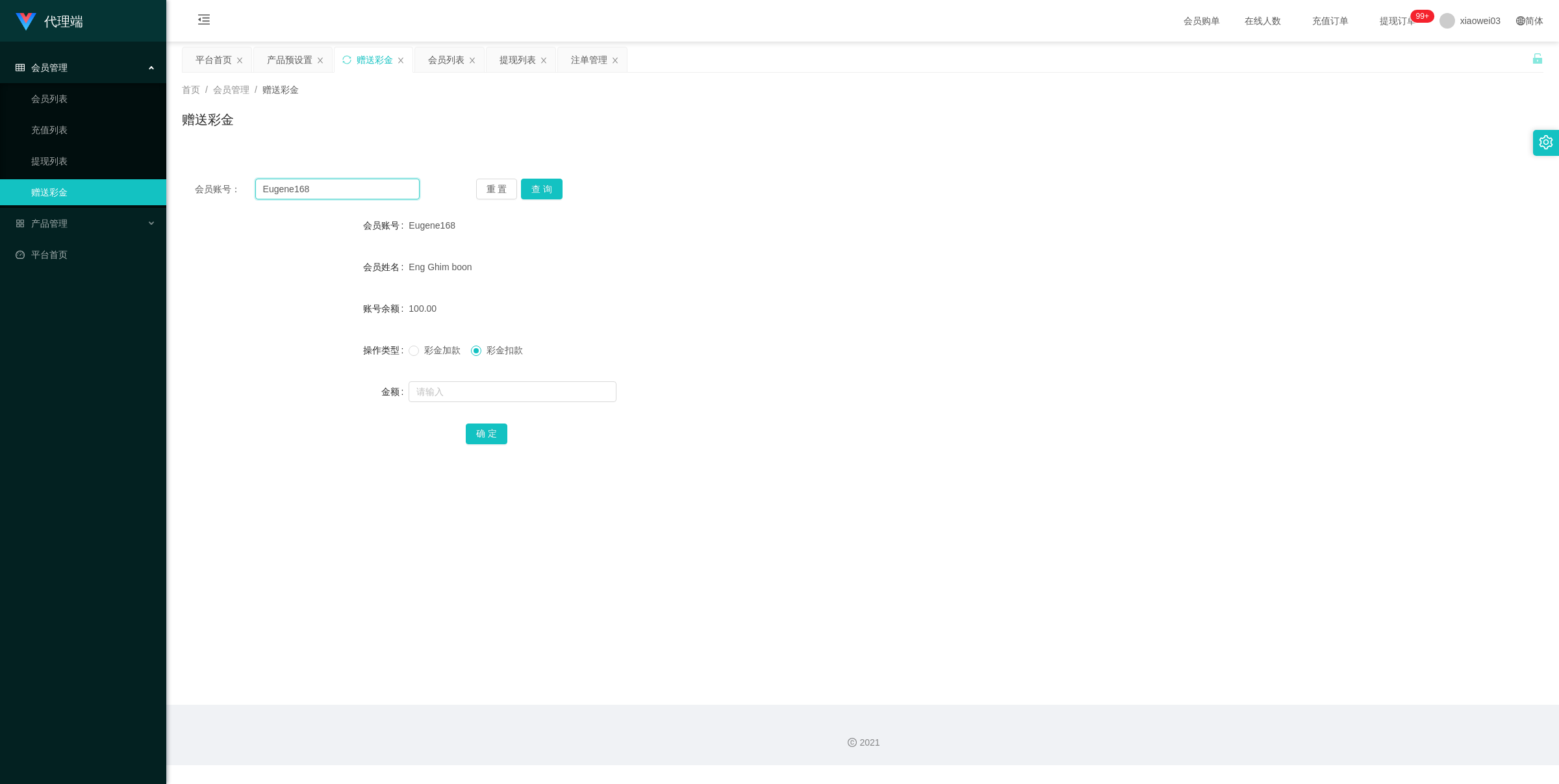
click at [349, 198] on input "Eugene168" at bounding box center [337, 189] width 164 height 21
click at [542, 189] on button "查 询" at bounding box center [541, 189] width 42 height 21
click at [551, 180] on button "查 询" at bounding box center [541, 189] width 42 height 21
click at [551, 184] on button "查 询" at bounding box center [541, 189] width 42 height 21
click at [551, 184] on button "查 询" at bounding box center [549, 189] width 56 height 21
